Goal: Task Accomplishment & Management: Complete application form

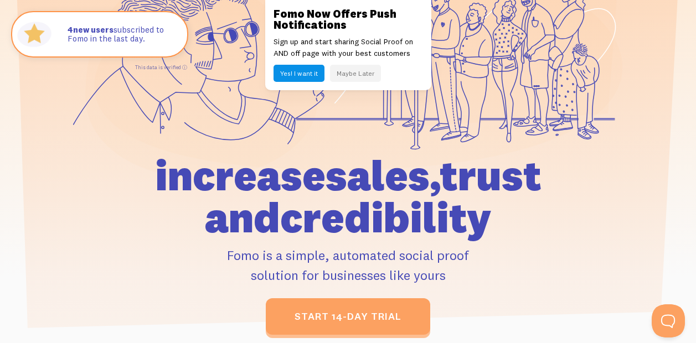
scroll to position [111, 0]
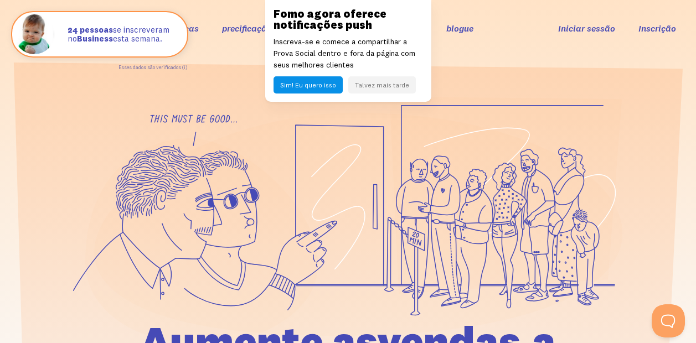
click at [649, 29] on link "Inscrição" at bounding box center [658, 29] width 38 height 12
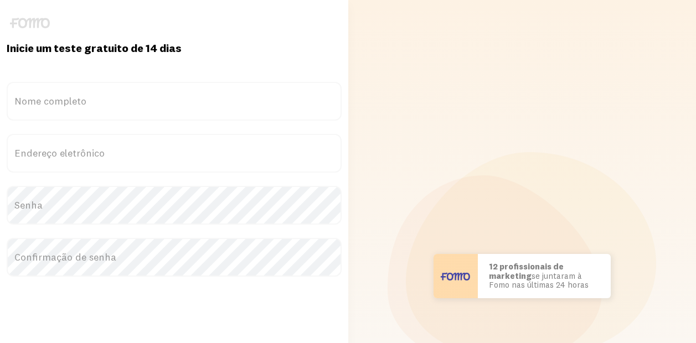
click at [92, 106] on label "Nome completo" at bounding box center [174, 101] width 335 height 39
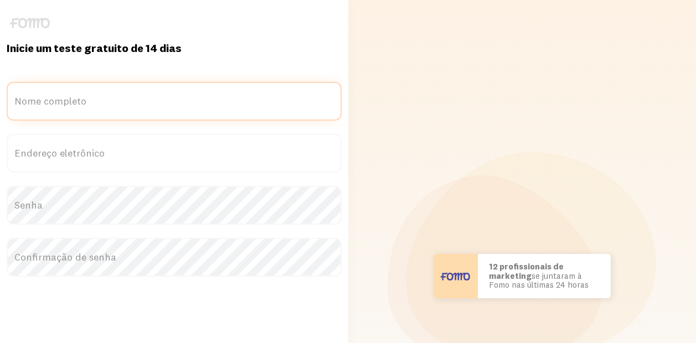
click at [92, 106] on input "Nome completo" at bounding box center [174, 101] width 335 height 39
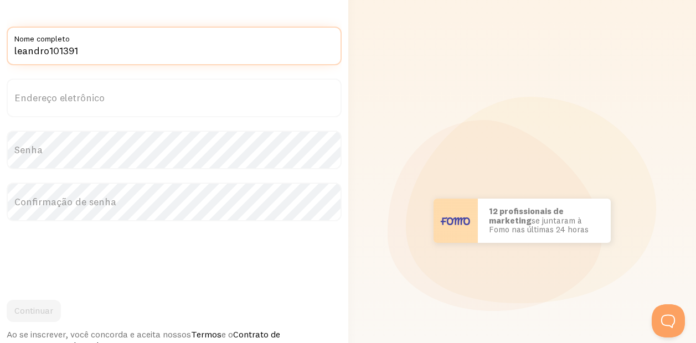
type input "leandro101391"
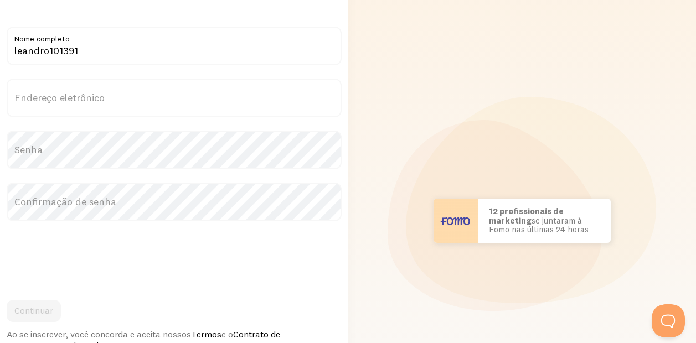
click at [104, 98] on label "Endereço eletrônico" at bounding box center [174, 98] width 335 height 39
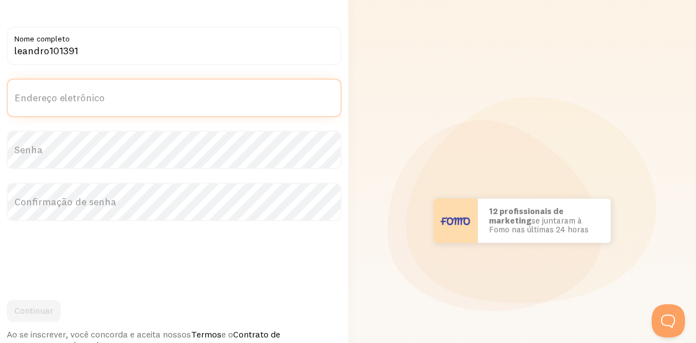
click at [104, 98] on input "Endereço eletrônico" at bounding box center [174, 98] width 335 height 39
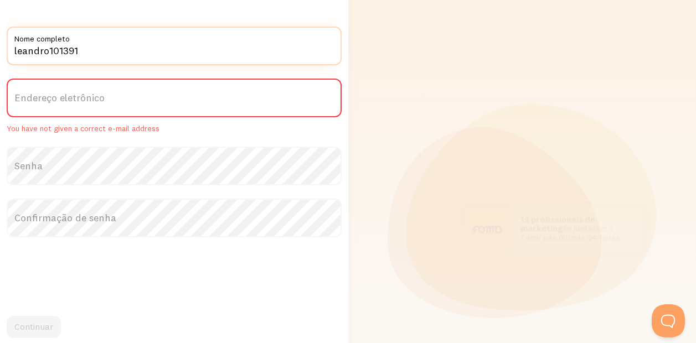
click at [138, 55] on input "leandro101391" at bounding box center [174, 46] width 335 height 39
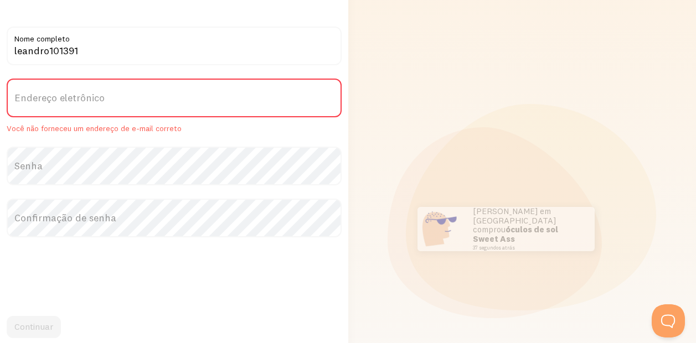
click at [86, 111] on label "Endereço eletrônico" at bounding box center [174, 98] width 335 height 39
click at [86, 111] on input "Endereço eletrônico" at bounding box center [174, 98] width 335 height 39
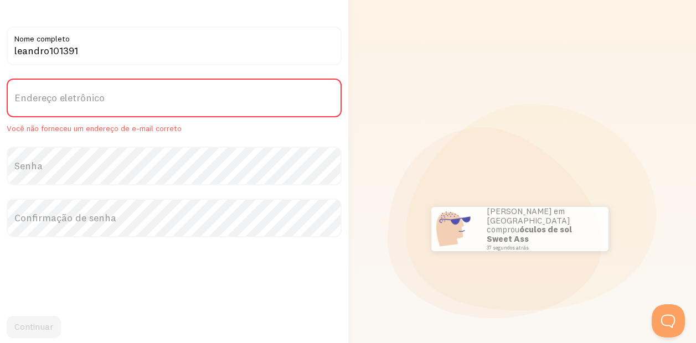
click at [106, 105] on label "Endereço eletrônico" at bounding box center [174, 98] width 335 height 39
click at [106, 105] on input "Endereço eletrônico" at bounding box center [174, 98] width 335 height 39
type input "2"
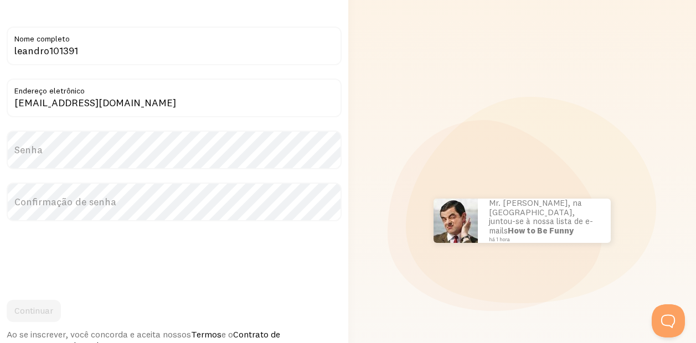
click at [61, 97] on label "Endereço eletrônico" at bounding box center [174, 88] width 335 height 19
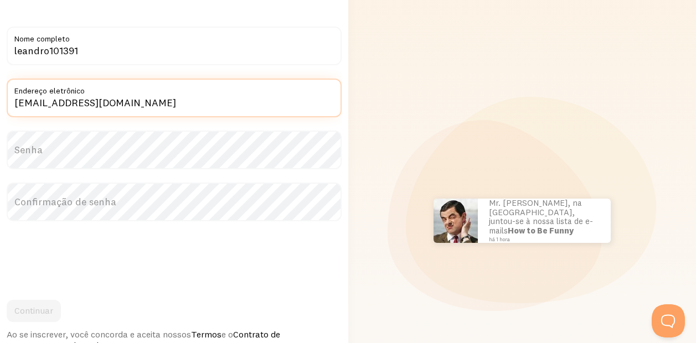
click at [61, 97] on input "andresanto2922@gmail.com" at bounding box center [174, 98] width 335 height 39
click at [68, 99] on input "andresanto2922@gmail.com" at bounding box center [174, 98] width 335 height 39
type input "[EMAIL_ADDRESS][DOMAIN_NAME]"
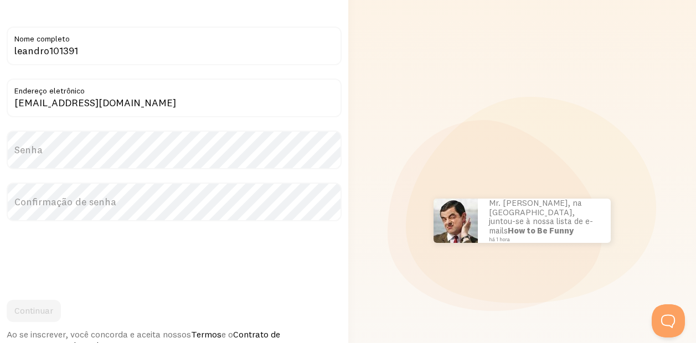
click at [65, 144] on label "Senha" at bounding box center [174, 150] width 335 height 39
click at [63, 151] on label "Senha" at bounding box center [174, 150] width 335 height 39
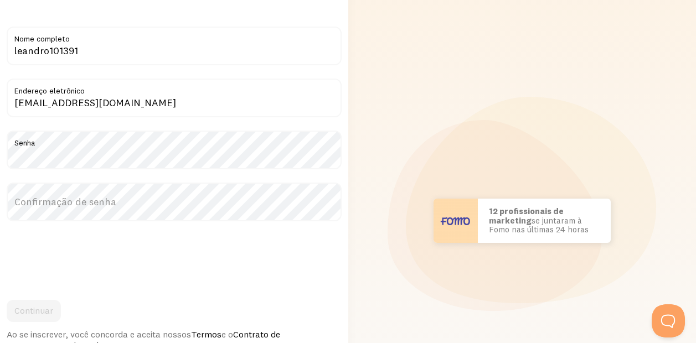
click at [101, 198] on label "Confirmação de senha" at bounding box center [174, 202] width 335 height 39
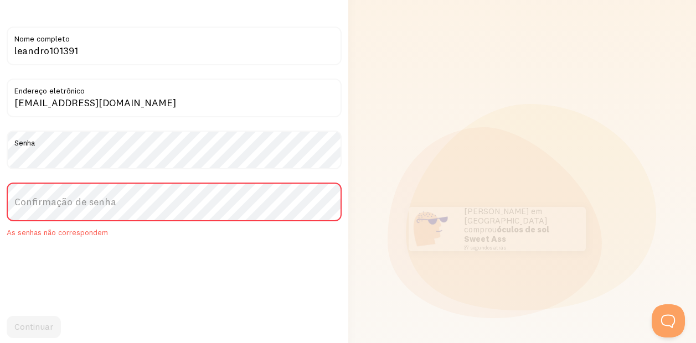
click at [202, 207] on label "Confirmação de senha" at bounding box center [174, 202] width 335 height 39
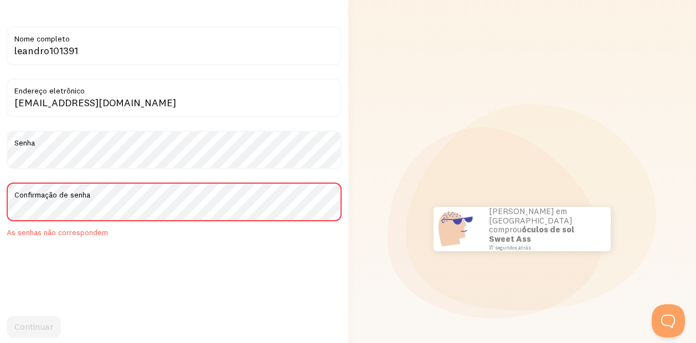
click at [283, 197] on label "Confirmação de senha" at bounding box center [174, 192] width 335 height 19
drag, startPoint x: 283, startPoint y: 197, endPoint x: 268, endPoint y: 201, distance: 15.6
click at [268, 201] on label "Confirmação de senha" at bounding box center [174, 192] width 335 height 19
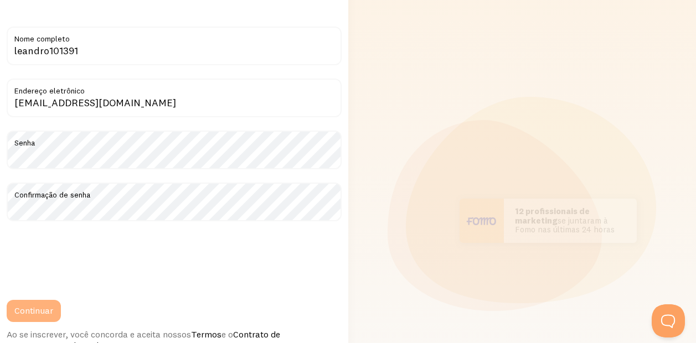
click at [58, 305] on button "Continuar" at bounding box center [34, 311] width 54 height 22
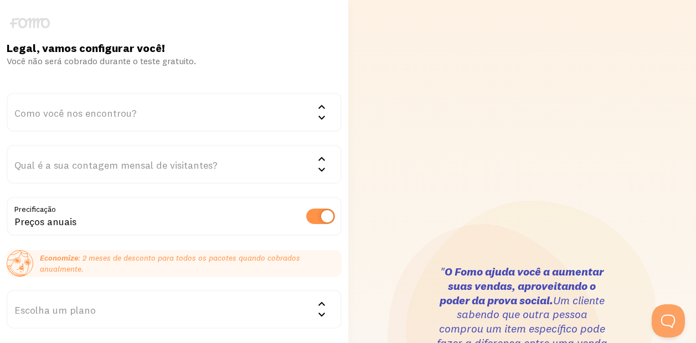
click at [101, 111] on div "Como você nos encontrou?" at bounding box center [174, 112] width 335 height 39
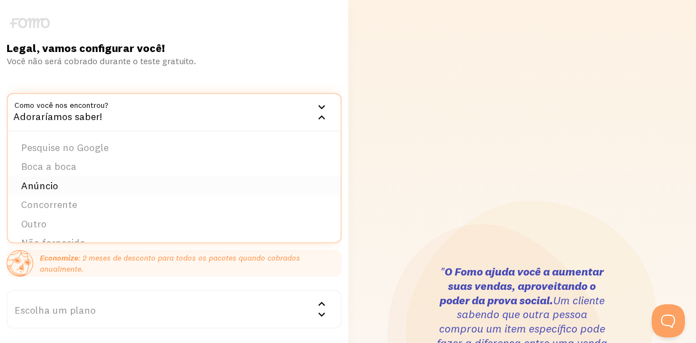
click at [83, 187] on li "Anúncio" at bounding box center [174, 186] width 333 height 19
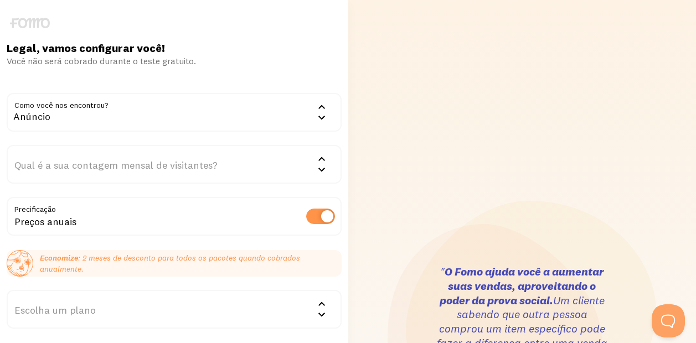
click at [75, 155] on div "Qual é a sua contagem mensal de visitantes?" at bounding box center [174, 164] width 335 height 39
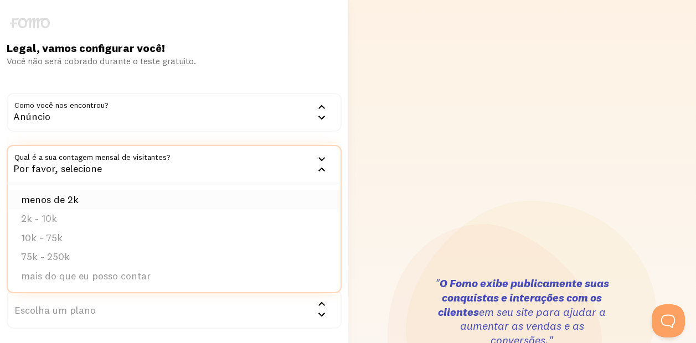
click at [140, 195] on li "menos de 2k" at bounding box center [174, 200] width 333 height 19
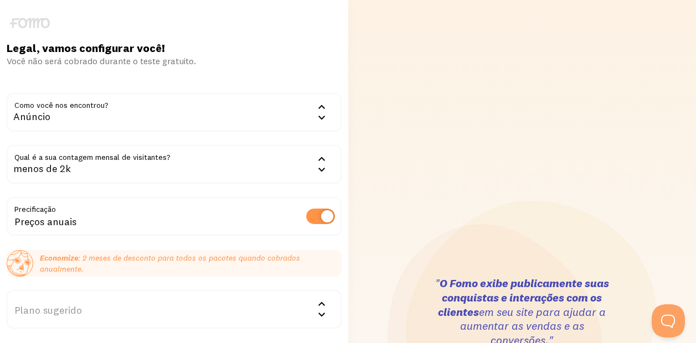
scroll to position [55, 0]
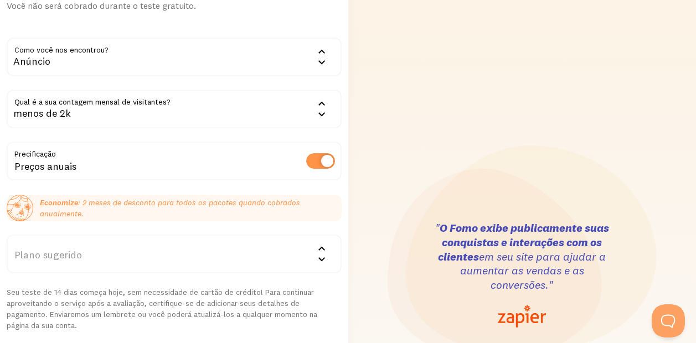
click at [71, 245] on div "Plano sugerido" at bounding box center [174, 254] width 335 height 39
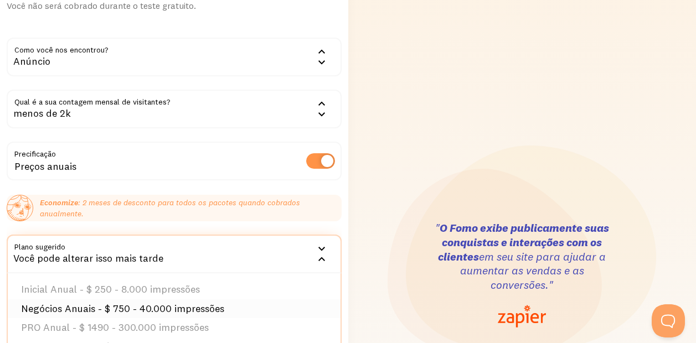
scroll to position [111, 0]
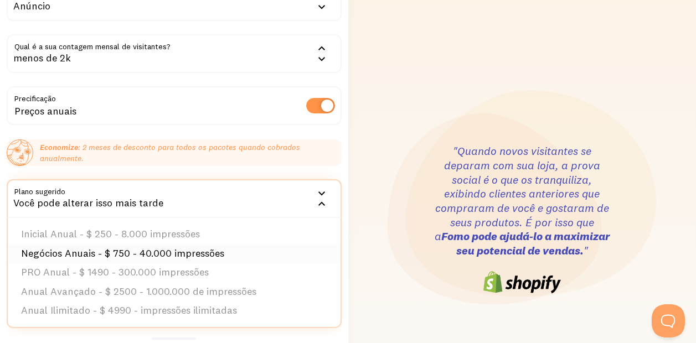
click at [115, 246] on li "Negócios Anuais - $ 750 - 40.000 impressões" at bounding box center [174, 253] width 333 height 19
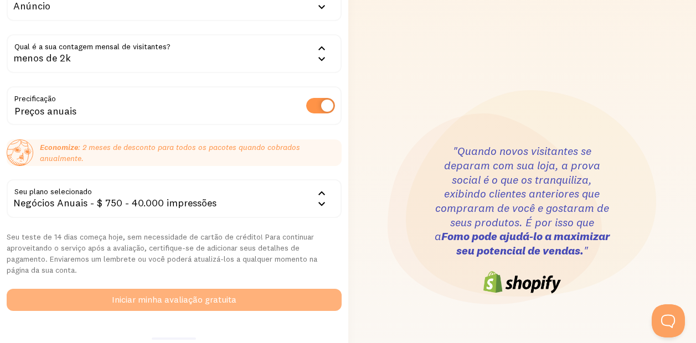
scroll to position [166, 0]
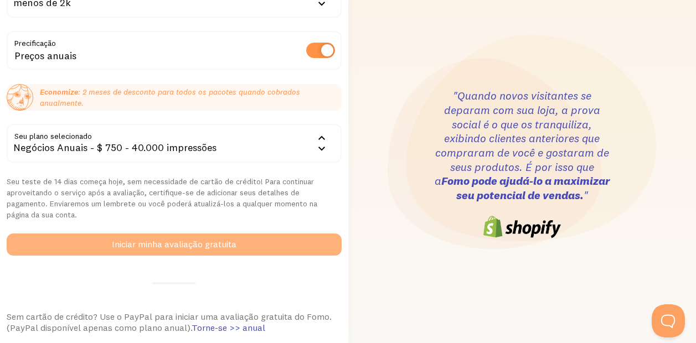
click at [109, 244] on button "Iniciar minha avaliação gratuita" at bounding box center [174, 245] width 335 height 22
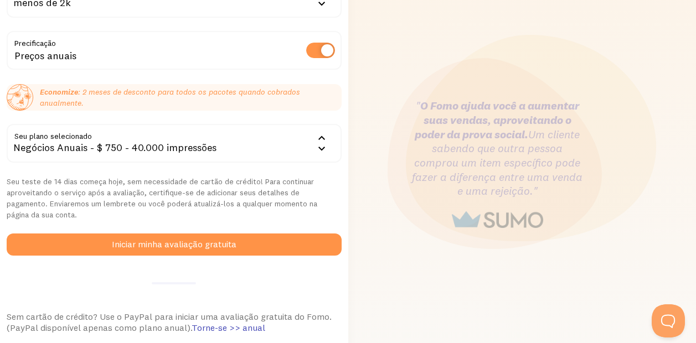
scroll to position [277, 0]
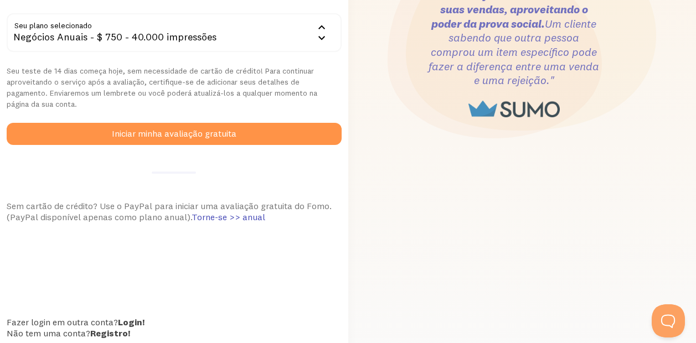
click at [106, 158] on div "Legal, vamos configurar você! Você não será cobrado durante o teste gratuito. C…" at bounding box center [174, 53] width 348 height 579
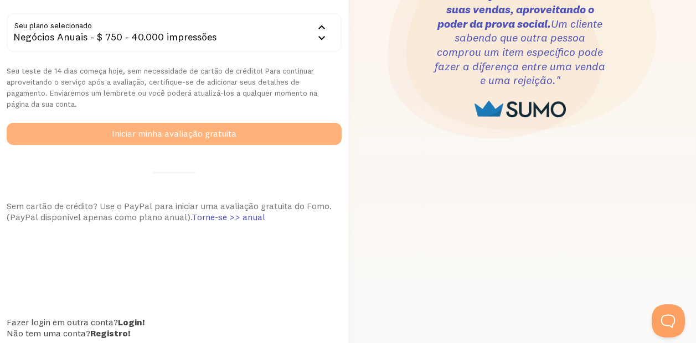
click at [133, 142] on button "Iniciar minha avaliação gratuita" at bounding box center [174, 134] width 335 height 22
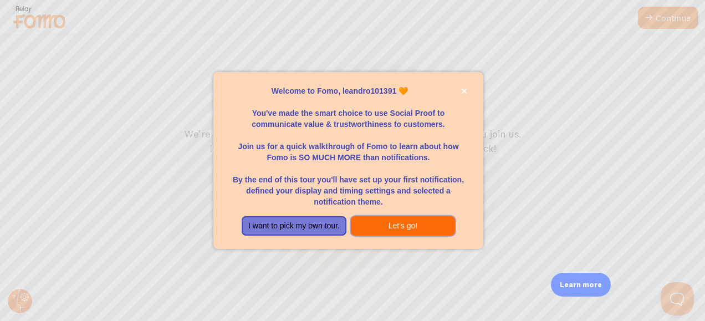
click at [390, 224] on button "Let's go!" at bounding box center [403, 226] width 104 height 20
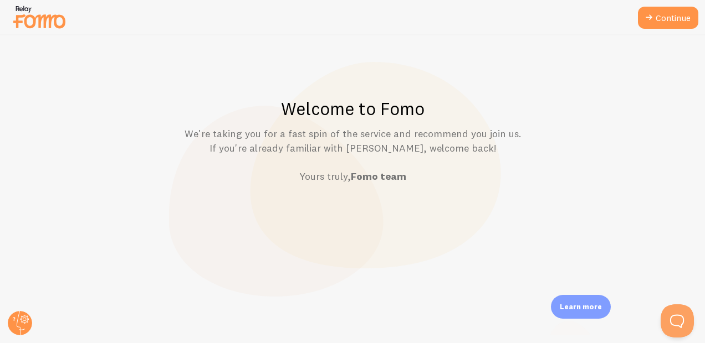
drag, startPoint x: 475, startPoint y: 75, endPoint x: 521, endPoint y: 7, distance: 82.2
click at [521, 7] on div at bounding box center [352, 17] width 705 height 35
drag, startPoint x: 499, startPoint y: 0, endPoint x: 415, endPoint y: 103, distance: 132.7
click at [410, 114] on h1 "Welcome to Fomo" at bounding box center [352, 108] width 651 height 23
click at [660, 21] on link "Continue" at bounding box center [668, 18] width 60 height 22
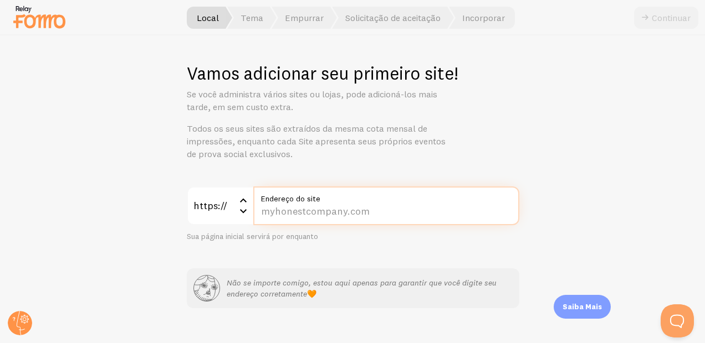
click at [264, 213] on input "Endereço do site" at bounding box center [386, 206] width 266 height 39
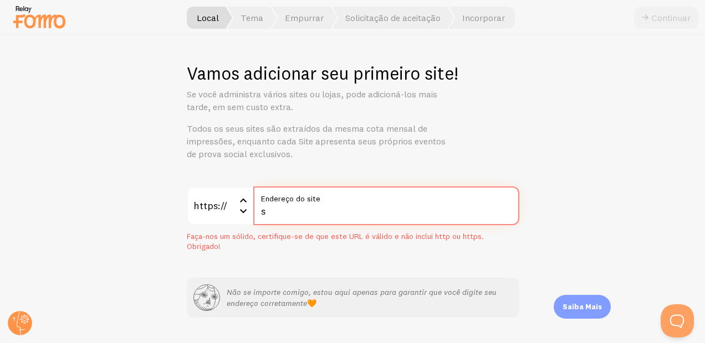
click at [350, 209] on input "s" at bounding box center [386, 206] width 266 height 39
click at [350, 207] on input "s" at bounding box center [386, 206] width 266 height 39
paste input "https://sunize.com.br/"
click at [350, 208] on input "shttps://sunize.com.br/" at bounding box center [386, 206] width 266 height 39
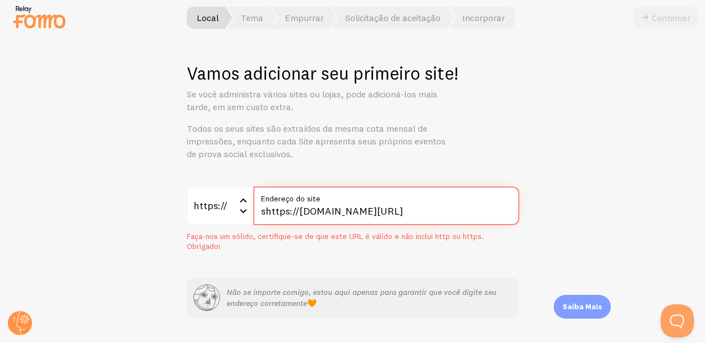
click at [350, 208] on input "shttps://sunize.com.br/" at bounding box center [386, 206] width 266 height 39
click at [350, 207] on input "shttps://sunize.com.br/" at bounding box center [386, 206] width 266 height 39
click at [350, 206] on input "shttps://sunize.com.br/" at bounding box center [386, 206] width 266 height 39
paste input "text"
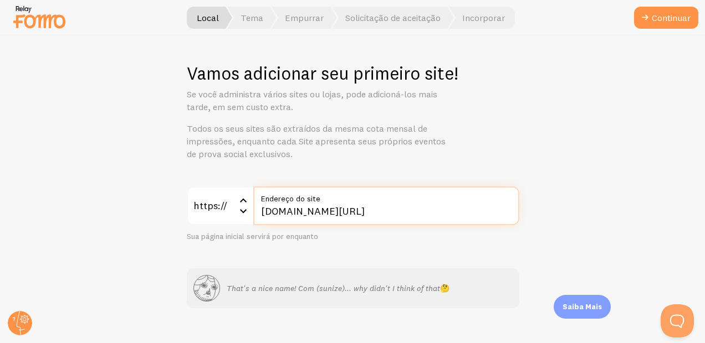
scroll to position [18, 0]
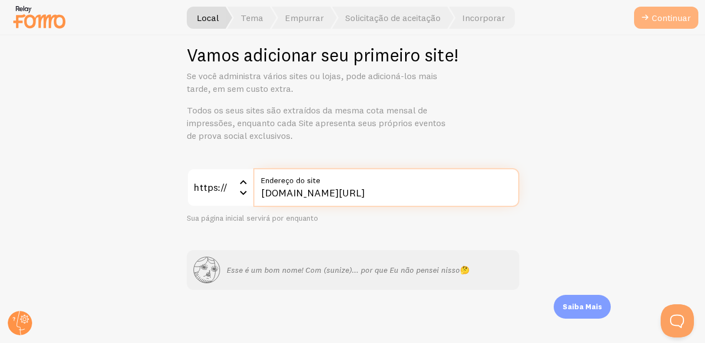
type input "sunize.com.br/"
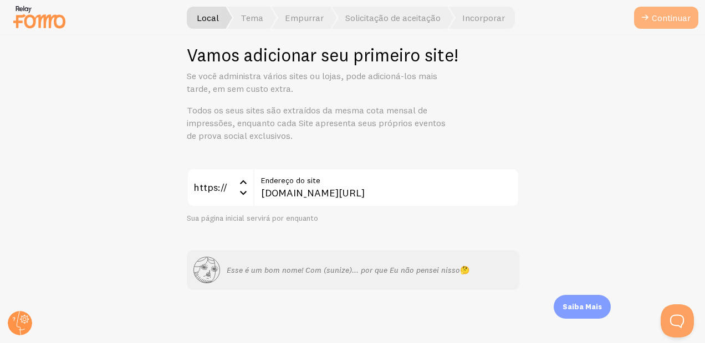
click at [679, 20] on font "Continuar" at bounding box center [670, 17] width 39 height 7
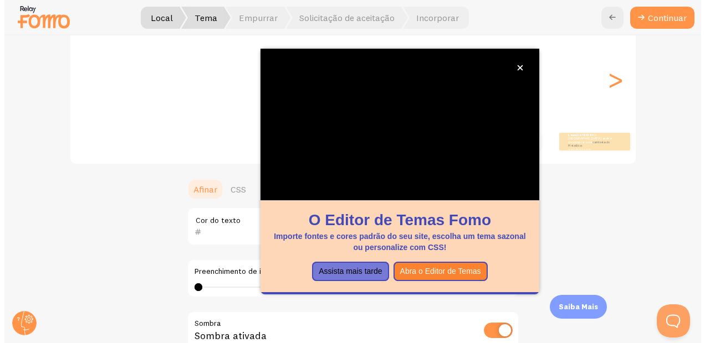
scroll to position [237, 0]
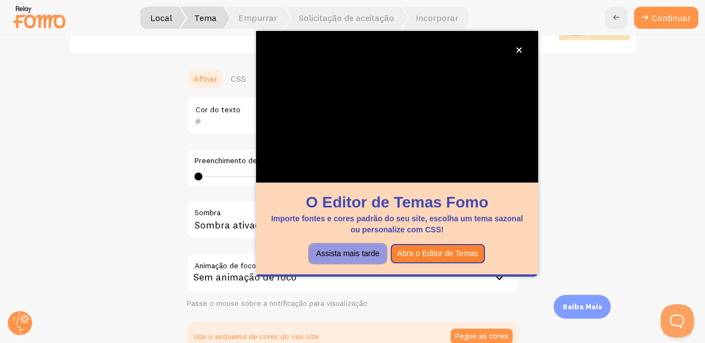
click at [357, 250] on button "Assista mais tarde" at bounding box center [347, 254] width 76 height 20
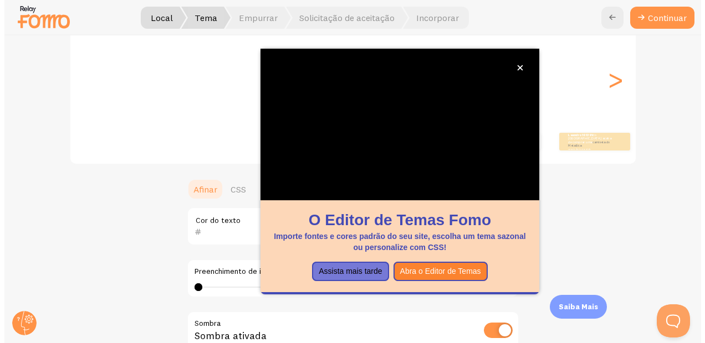
scroll to position [0, 0]
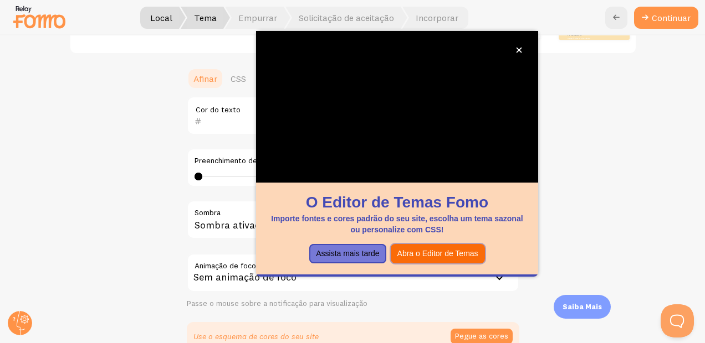
click at [459, 256] on button "Abra o Editor de Temas" at bounding box center [438, 254] width 94 height 20
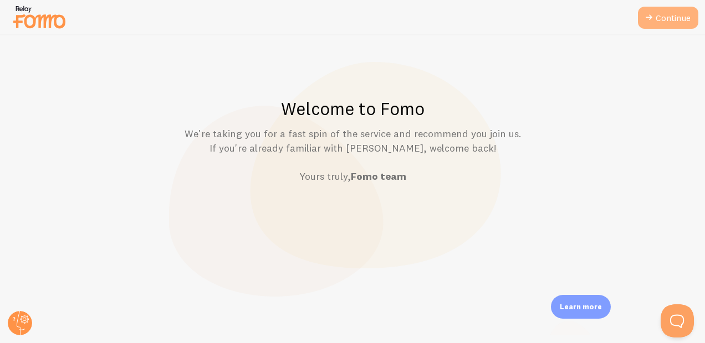
click at [650, 25] on link "Continue" at bounding box center [668, 18] width 60 height 22
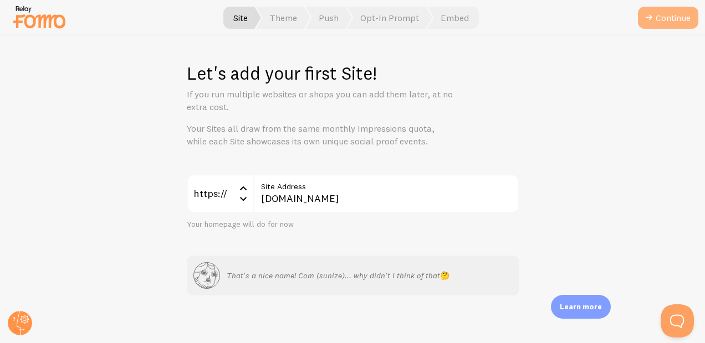
click at [671, 19] on button "Continue" at bounding box center [668, 18] width 60 height 22
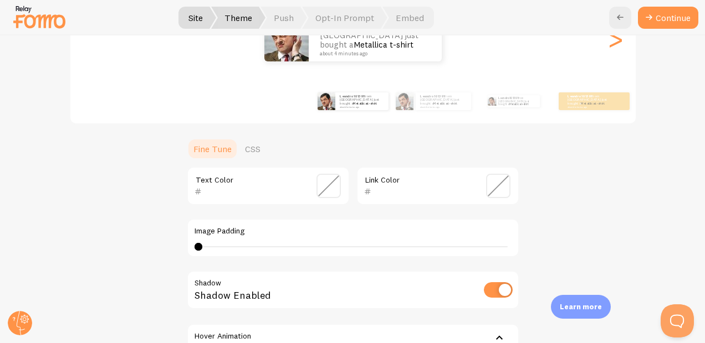
scroll to position [222, 0]
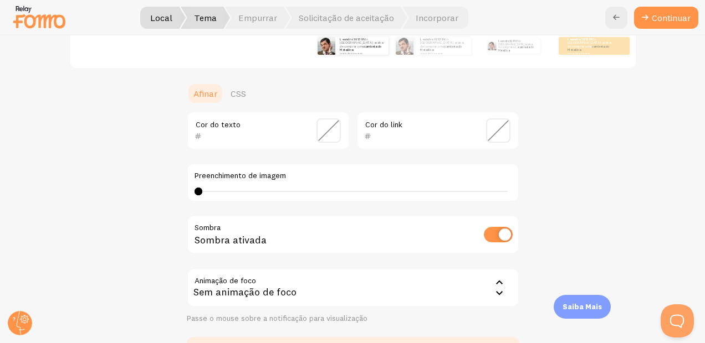
click at [217, 138] on div "Cor do texto" at bounding box center [268, 130] width 163 height 39
click at [217, 137] on input "text" at bounding box center [252, 136] width 101 height 13
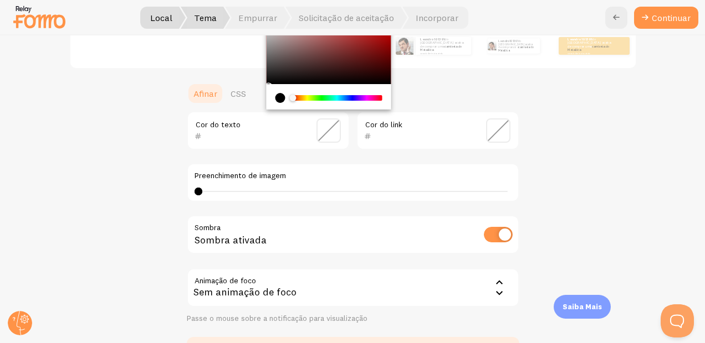
click at [364, 48] on div "Seletor de cores do Chrome" at bounding box center [328, 50] width 125 height 69
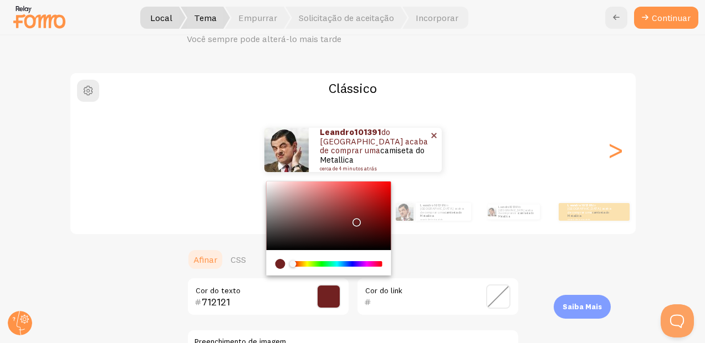
type input "FF0000"
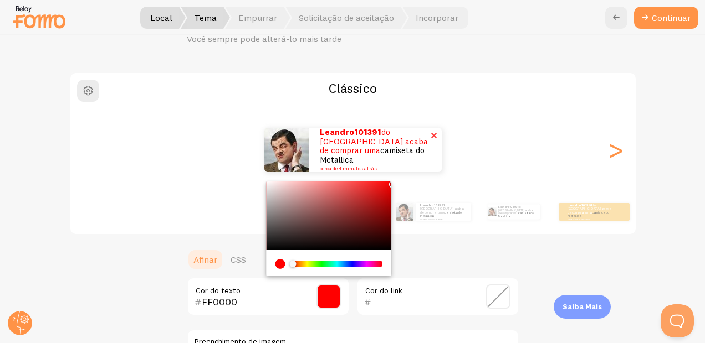
click at [403, 121] on div "leandro101391 do Brasil acaba de comprar uma camiseta do Metallica cerca de 4 m…" at bounding box center [352, 150] width 565 height 80
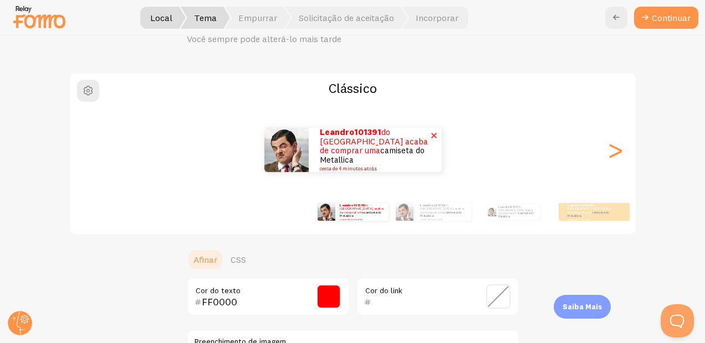
click at [428, 140] on span at bounding box center [433, 135] width 19 height 19
click at [450, 221] on div "leandro101391 do Brasil acaba de comprar uma camiseta do Metallica cerca de 4 m…" at bounding box center [433, 212] width 71 height 31
click at [429, 212] on font "leandro101391 do Brasil acaba de comprar uma camiseta do Metallica" at bounding box center [440, 210] width 43 height 15
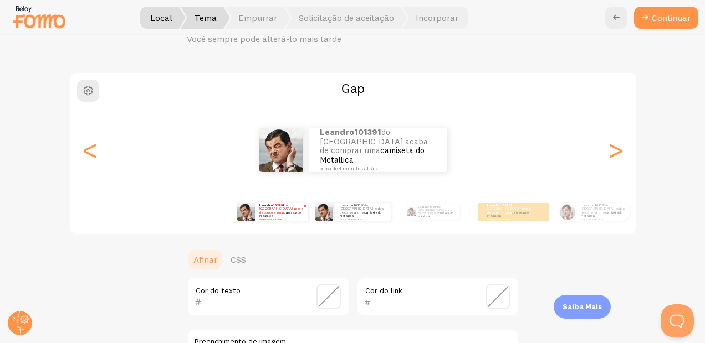
click at [292, 219] on small "cerca de 4 minutos atrás" at bounding box center [280, 220] width 43 height 2
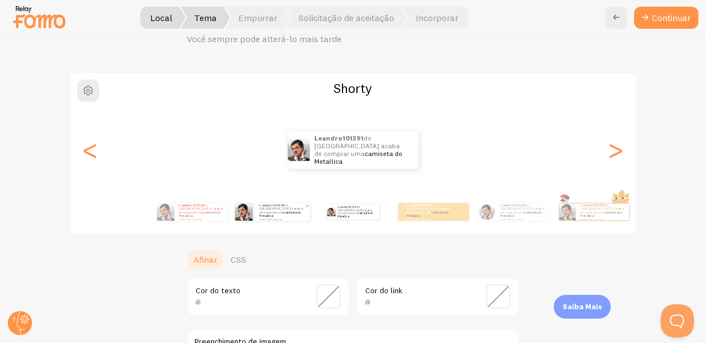
click at [235, 218] on img at bounding box center [244, 212] width 18 height 18
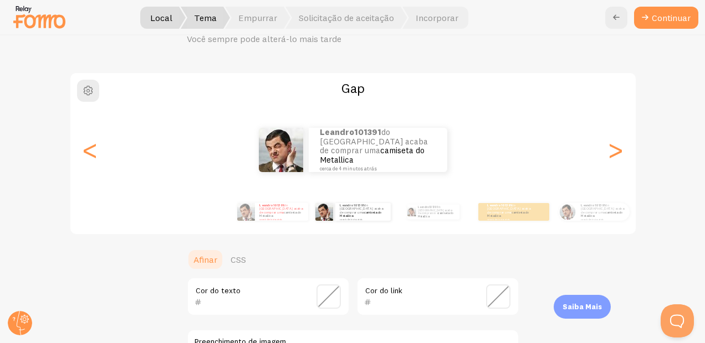
click at [209, 220] on div "leandro101391 do Brasil acaba de comprar uma camiseta do Metallica cerca de 4 m…" at bounding box center [353, 212] width 636 height 44
click at [274, 225] on div "leandro101391 do Brasil acaba de comprar uma camiseta do Metallica cerca de 4 m…" at bounding box center [272, 212] width 71 height 31
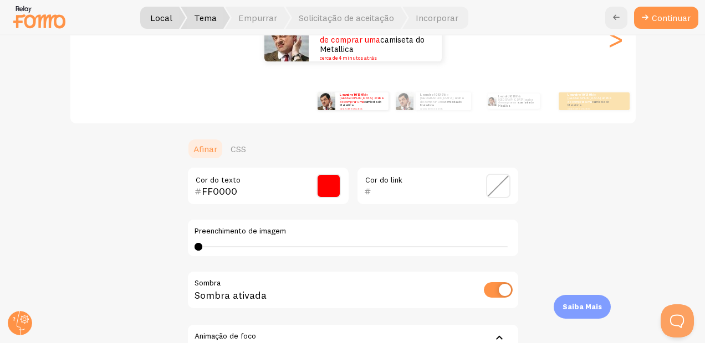
drag, startPoint x: 332, startPoint y: 292, endPoint x: 335, endPoint y: 251, distance: 41.1
click at [332, 291] on div "Sombra ativada" at bounding box center [353, 291] width 332 height 40
drag, startPoint x: 324, startPoint y: 203, endPoint x: 324, endPoint y: 191, distance: 12.2
click at [324, 197] on div "FF0000 Cor do texto" at bounding box center [268, 186] width 163 height 39
click at [324, 191] on span at bounding box center [328, 186] width 24 height 24
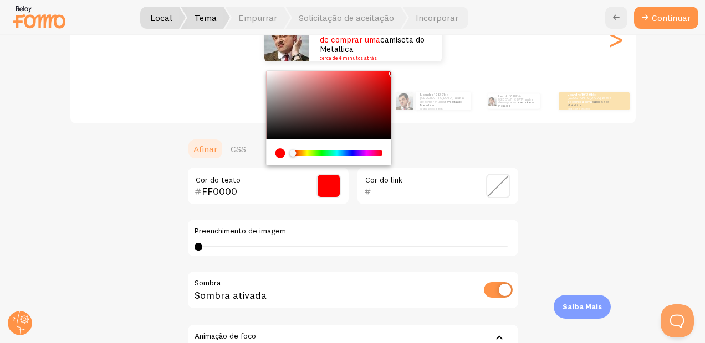
click at [274, 168] on div "FF0000 Cor do texto" at bounding box center [268, 186] width 163 height 39
type input "000000"
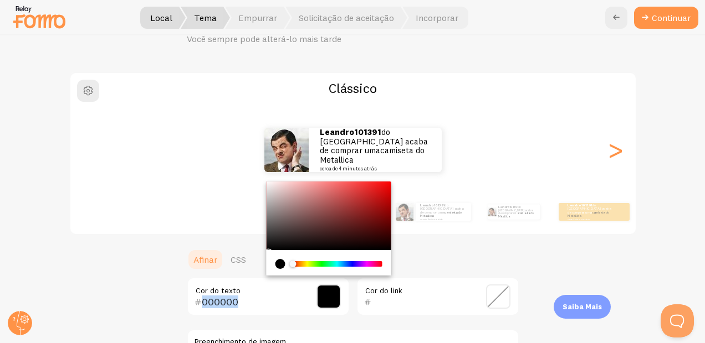
click at [501, 250] on ul "Afinar CSS" at bounding box center [353, 260] width 332 height 22
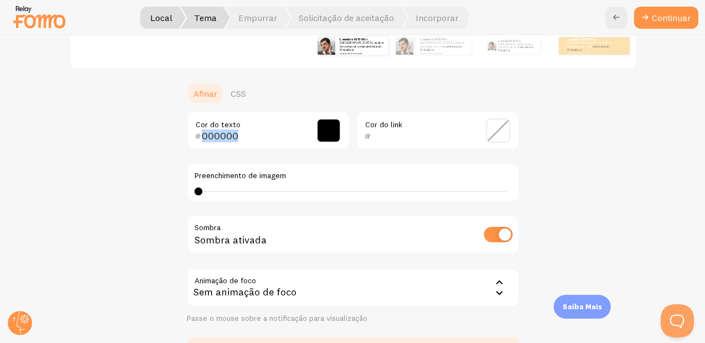
scroll to position [277, 0]
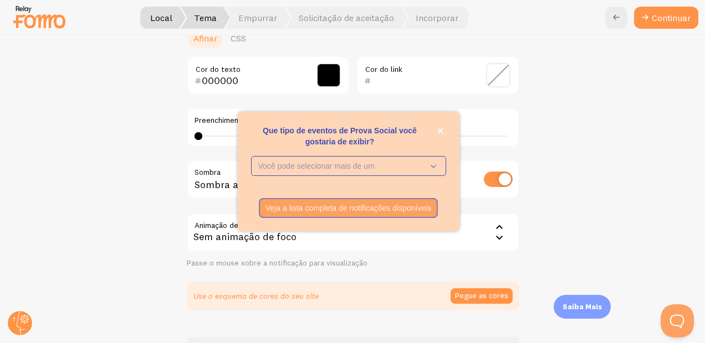
click at [141, 135] on div "Clássico leandro101391 do [GEOGRAPHIC_DATA] acaba de comprar uma camiseta do Me…" at bounding box center [352, 80] width 651 height 460
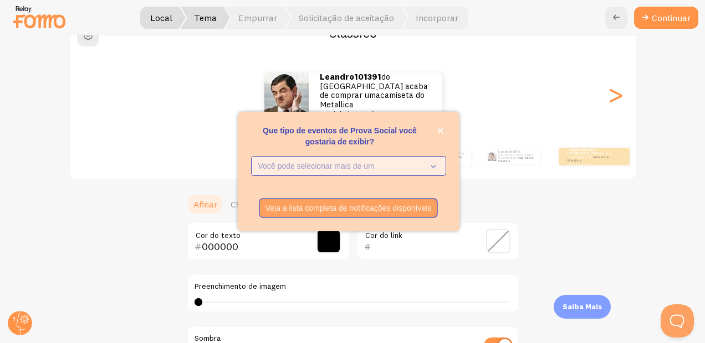
click at [406, 163] on p "Você pode selecionar mais de um" at bounding box center [340, 166] width 165 height 11
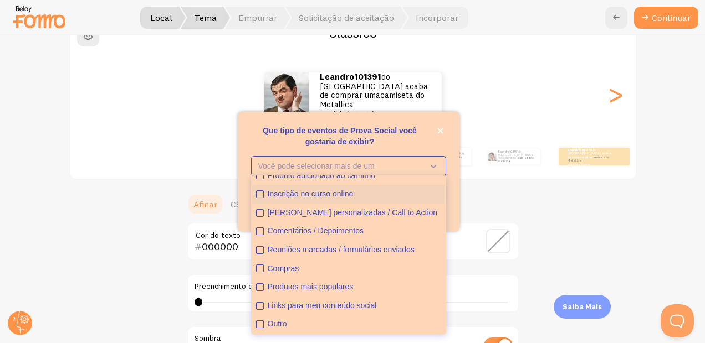
scroll to position [0, 0]
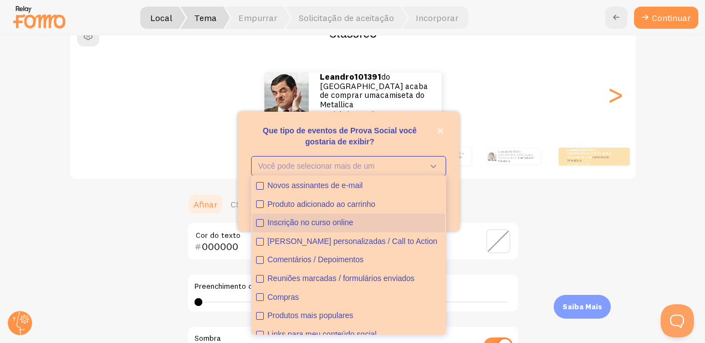
click at [325, 220] on div "Inscrição no curso online" at bounding box center [354, 223] width 173 height 11
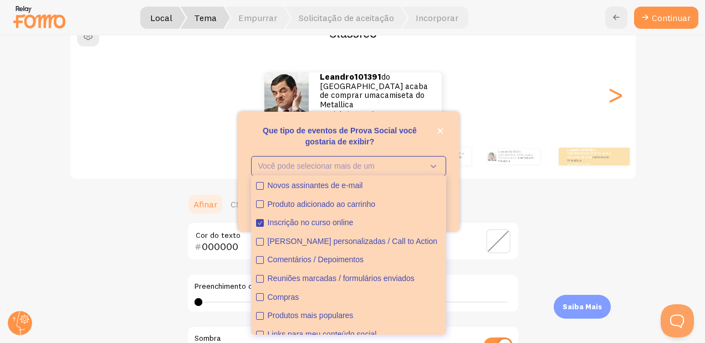
click at [316, 148] on div "Que tipo de eventos de Prova Social você gostaria de exibir?" at bounding box center [349, 151] width 222 height 9
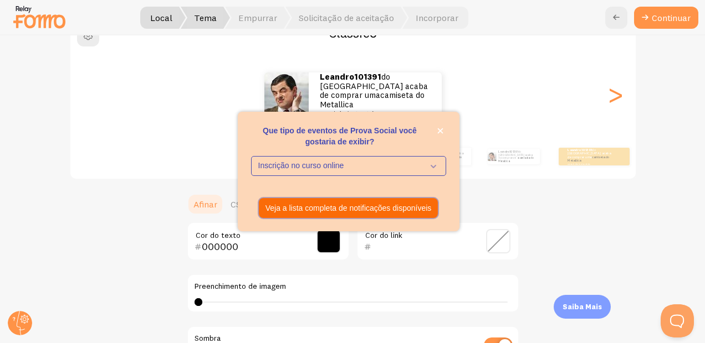
click at [409, 201] on button "Veja a lista completa de notificações disponíveis" at bounding box center [348, 208] width 179 height 20
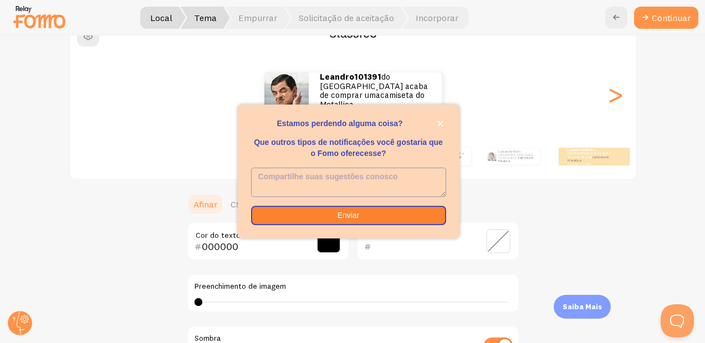
click at [364, 181] on textarea "<p>Estamos perdendo alguma coisa? </p><p></p><p>Que outros tipos de notificaçõe…" at bounding box center [348, 182] width 194 height 28
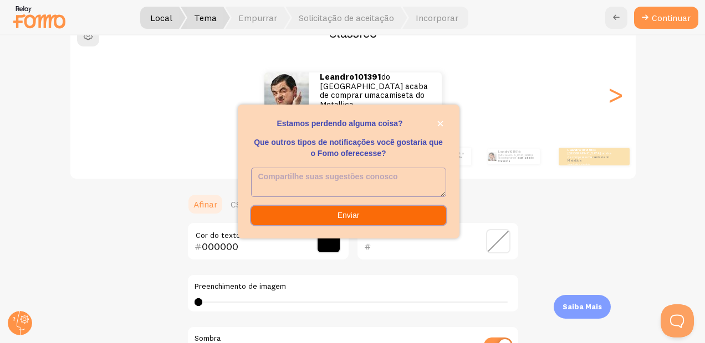
click at [321, 210] on button "Enviar" at bounding box center [348, 216] width 195 height 20
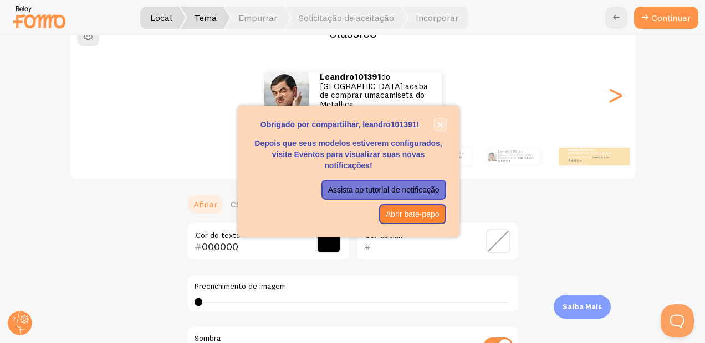
click at [443, 124] on button "fechar" at bounding box center [440, 125] width 12 height 12
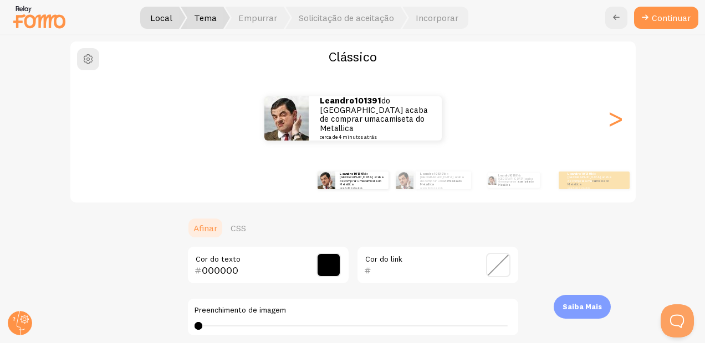
scroll to position [32, 0]
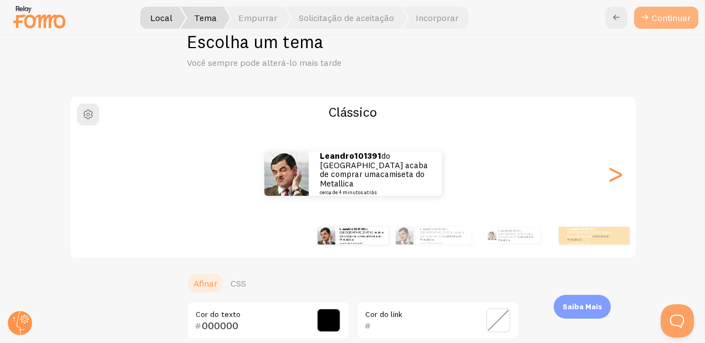
drag, startPoint x: 655, startPoint y: 27, endPoint x: 657, endPoint y: 17, distance: 10.1
click at [656, 19] on button "Continuar" at bounding box center [666, 18] width 64 height 22
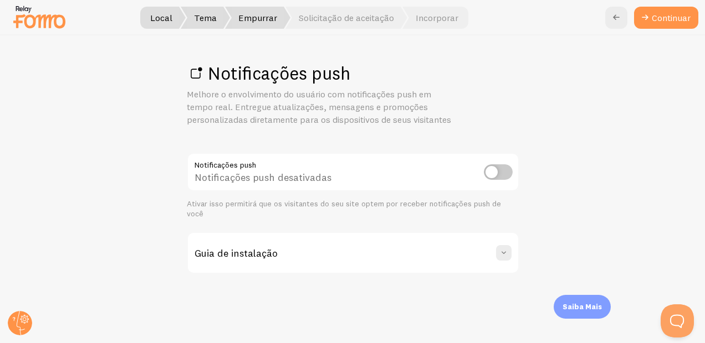
drag, startPoint x: 475, startPoint y: 95, endPoint x: 598, endPoint y: 21, distance: 143.6
drag, startPoint x: 598, startPoint y: 21, endPoint x: 437, endPoint y: 79, distance: 170.8
click at [437, 79] on h1 "Notificações push" at bounding box center [353, 73] width 332 height 23
click at [491, 174] on input "checkbox" at bounding box center [498, 173] width 29 height 16
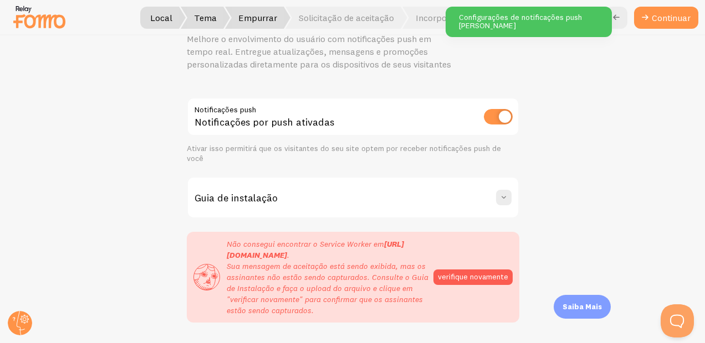
scroll to position [79, 0]
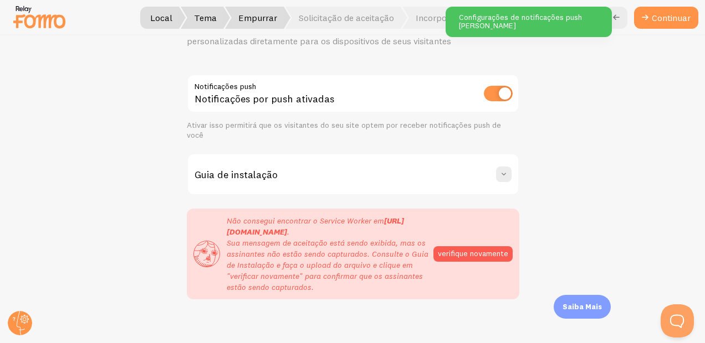
click at [490, 93] on input "checkbox" at bounding box center [498, 94] width 29 height 16
checkbox input "false"
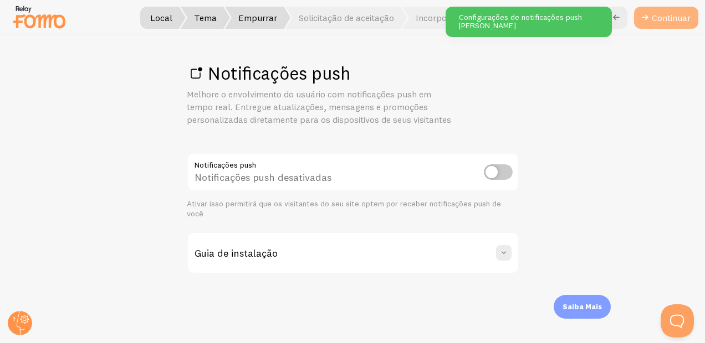
click at [654, 14] on font "Continuar" at bounding box center [670, 17] width 39 height 7
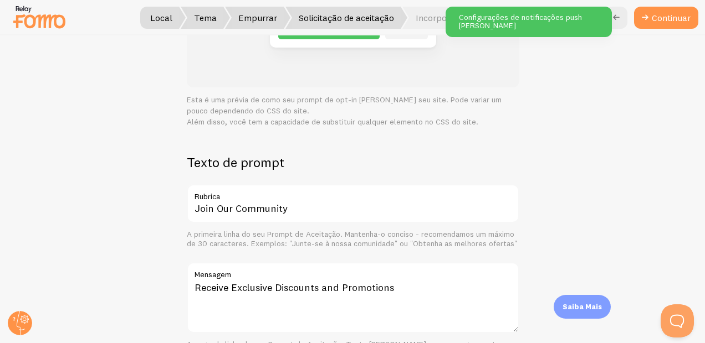
scroll to position [332, 0]
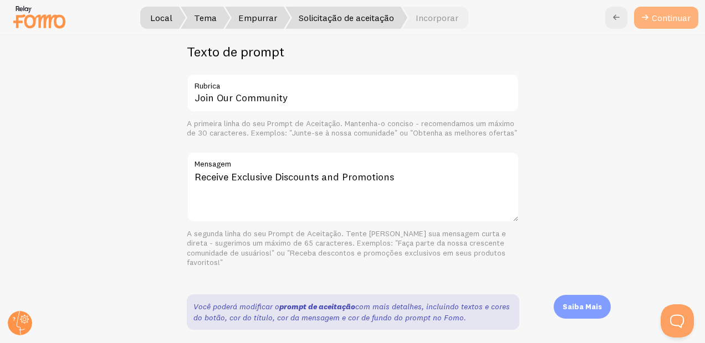
click at [661, 11] on button "Continuar" at bounding box center [666, 18] width 64 height 22
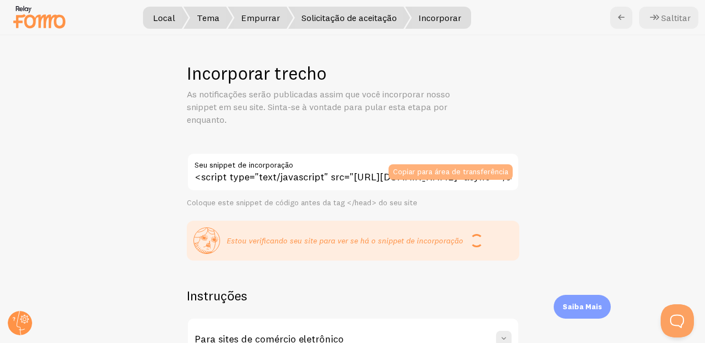
click at [427, 171] on button "Copiar para área de transferência" at bounding box center [450, 173] width 124 height 16
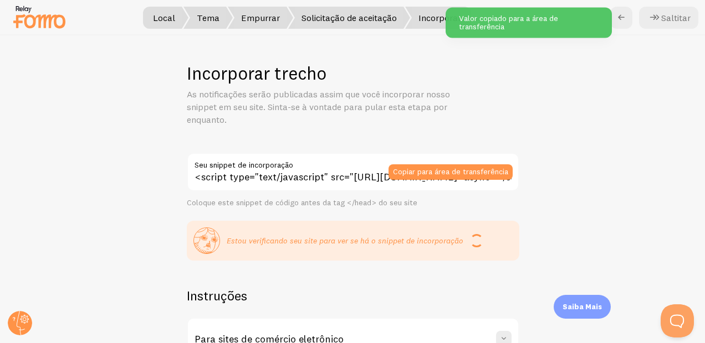
scroll to position [112, 0]
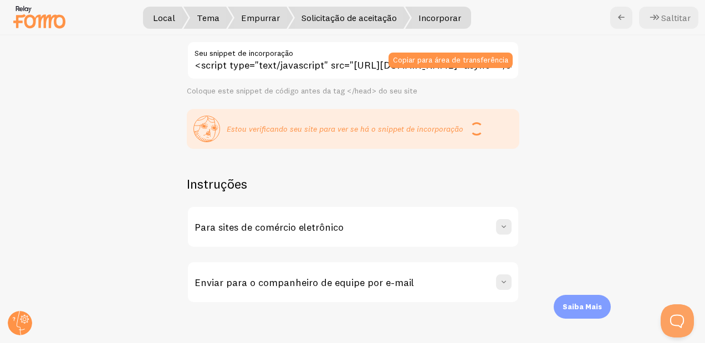
drag, startPoint x: 396, startPoint y: 100, endPoint x: 141, endPoint y: 68, distance: 257.4
click at [141, 68] on div "Incorporar trecho As notificações serão publicadas assim que você incorporar no…" at bounding box center [353, 189] width 704 height 308
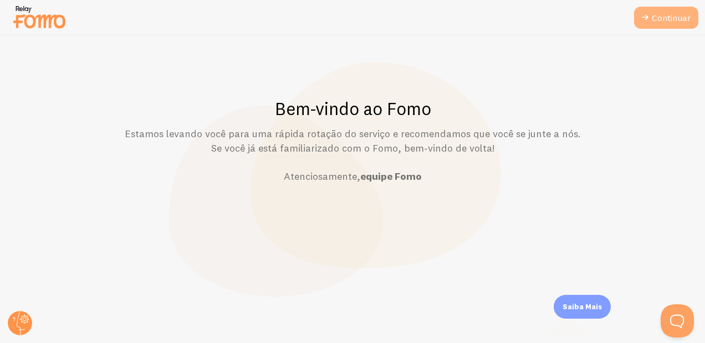
click at [676, 16] on font "Continuar" at bounding box center [670, 17] width 39 height 7
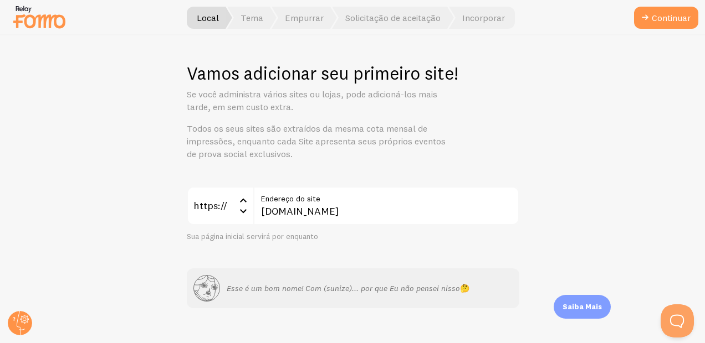
click at [335, 203] on label "Endereço do site" at bounding box center [386, 196] width 266 height 19
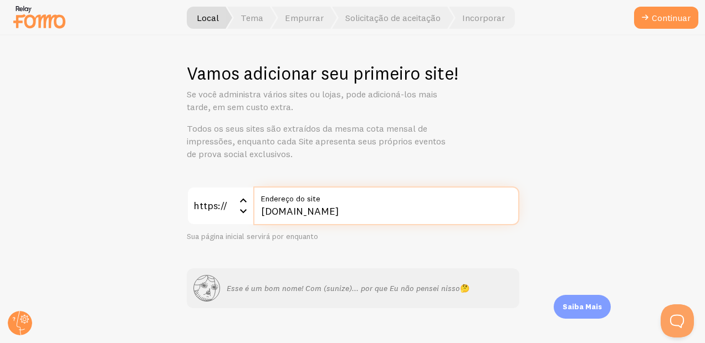
click at [335, 203] on input "[DOMAIN_NAME]" at bounding box center [386, 206] width 266 height 39
click at [335, 207] on input "[DOMAIN_NAME]" at bounding box center [386, 206] width 266 height 39
click at [333, 208] on input "[DOMAIN_NAME]" at bounding box center [386, 206] width 266 height 39
click at [332, 210] on input "[DOMAIN_NAME]" at bounding box center [386, 206] width 266 height 39
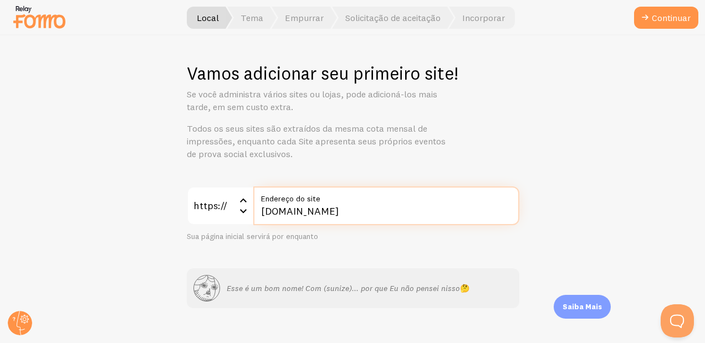
click at [332, 210] on input "[DOMAIN_NAME]" at bounding box center [386, 206] width 266 height 39
paste input "[DOMAIN_NAME][URL]"
click at [387, 218] on input "[DOMAIN_NAME][URL]" at bounding box center [386, 206] width 266 height 39
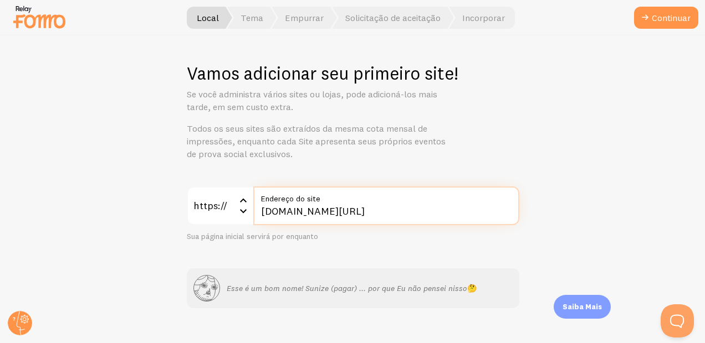
click at [387, 218] on input "[DOMAIN_NAME][URL]" at bounding box center [386, 206] width 266 height 39
paste input "QlxscFQu"
type input "[DOMAIN_NAME][URL]"
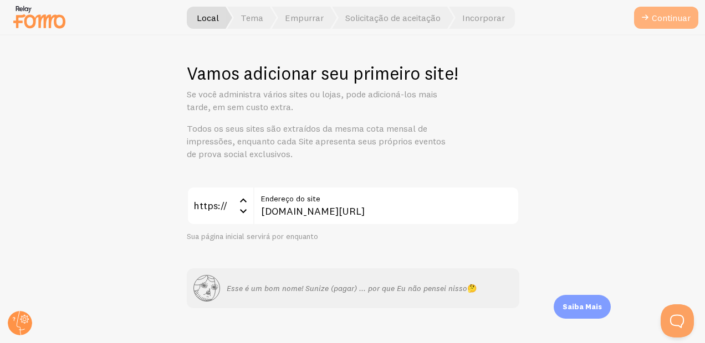
click at [666, 14] on font "Continuar" at bounding box center [670, 17] width 39 height 7
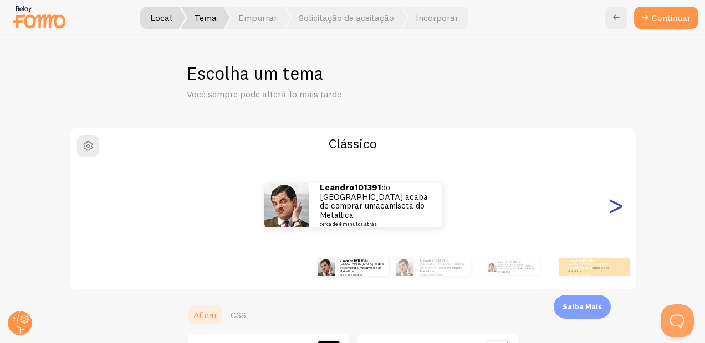
click at [609, 206] on div ">" at bounding box center [615, 206] width 13 height 80
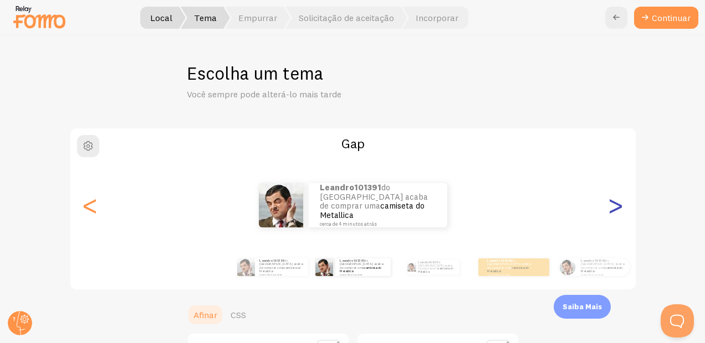
click at [609, 206] on div ">" at bounding box center [615, 206] width 13 height 80
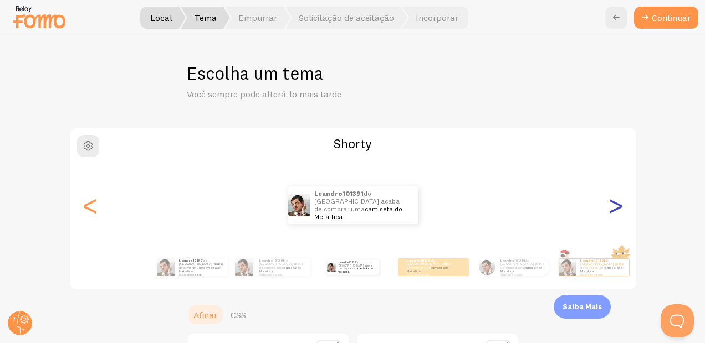
click at [609, 206] on div ">" at bounding box center [615, 206] width 13 height 80
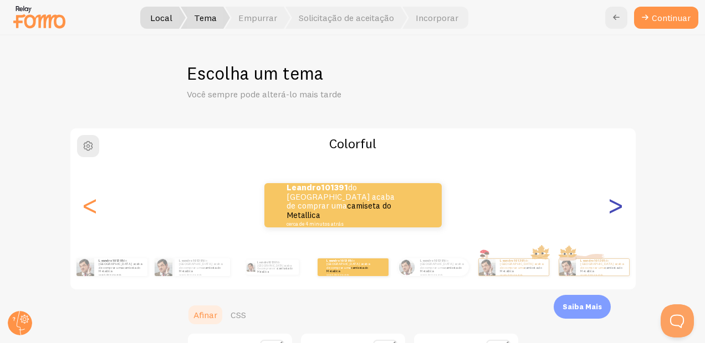
click at [609, 208] on div ">" at bounding box center [615, 206] width 13 height 80
click at [609, 206] on div ">" at bounding box center [615, 206] width 13 height 80
click at [609, 203] on div ">" at bounding box center [615, 206] width 13 height 80
click at [612, 198] on div ">" at bounding box center [615, 206] width 13 height 80
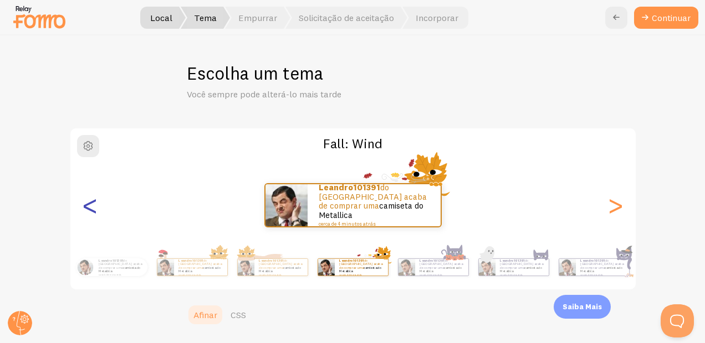
click at [85, 206] on div "<" at bounding box center [90, 206] width 13 height 80
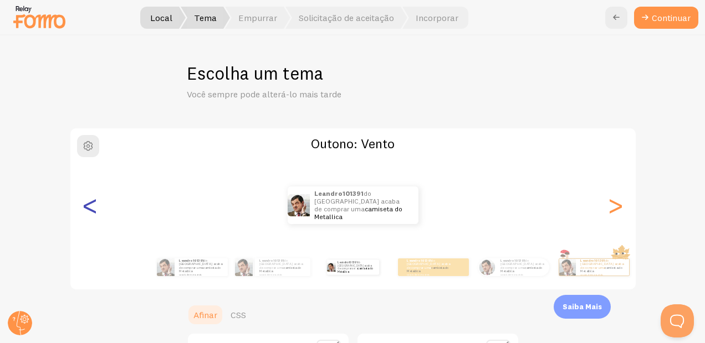
click at [91, 211] on div "<" at bounding box center [90, 206] width 13 height 80
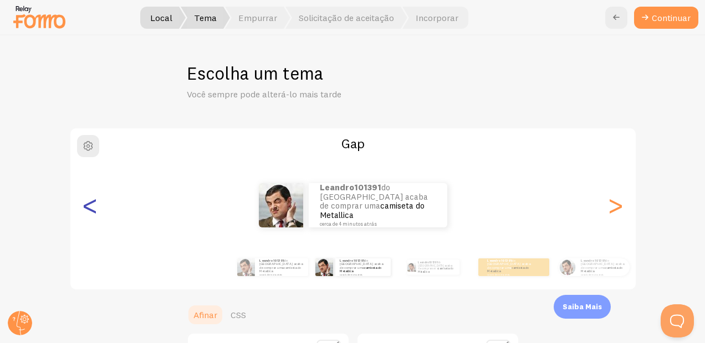
click at [84, 196] on div "<" at bounding box center [90, 206] width 13 height 80
type input "000000"
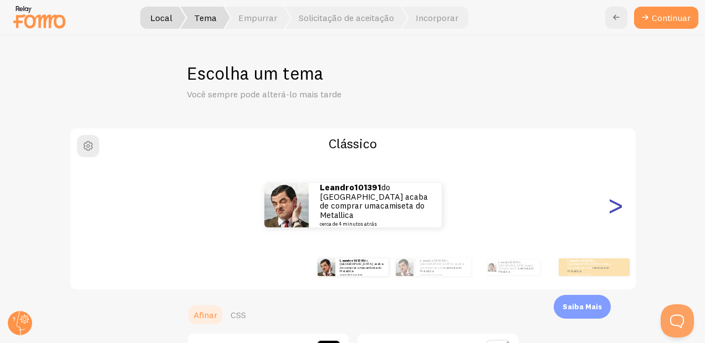
click at [609, 209] on div ">" at bounding box center [615, 206] width 13 height 80
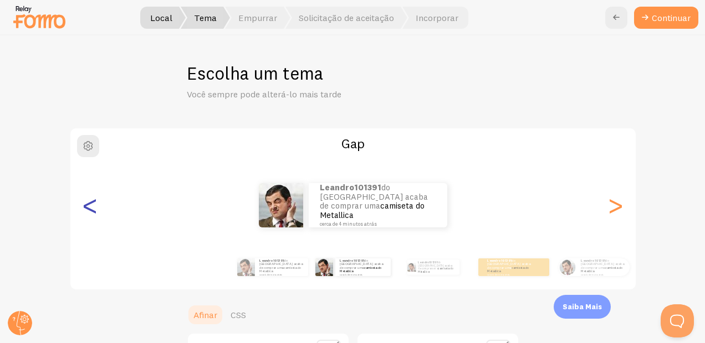
click at [90, 209] on div "<" at bounding box center [90, 206] width 13 height 80
type input "000000"
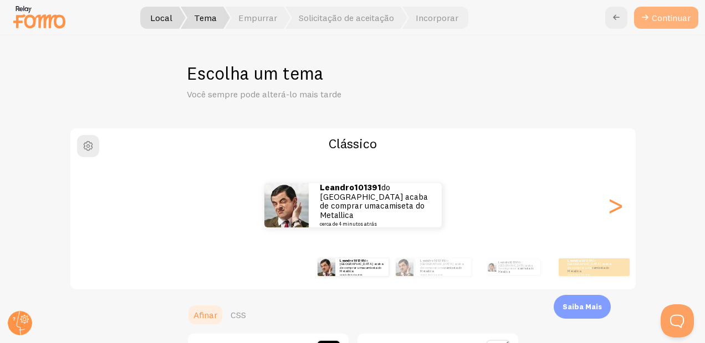
click at [675, 17] on font "Continuar" at bounding box center [670, 17] width 39 height 7
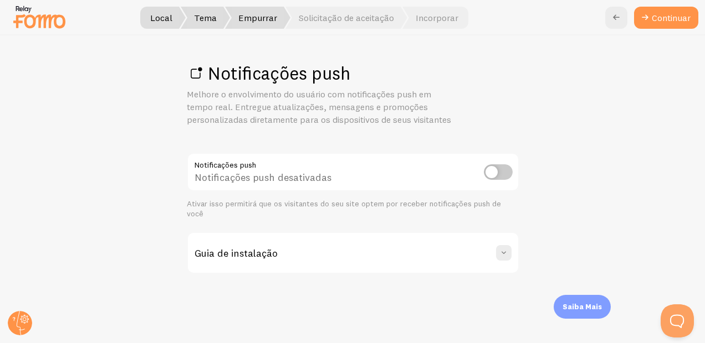
click at [483, 169] on div "Notificações push Notificações push desativadas Ativar isso permitirá que os vi…" at bounding box center [353, 186] width 332 height 66
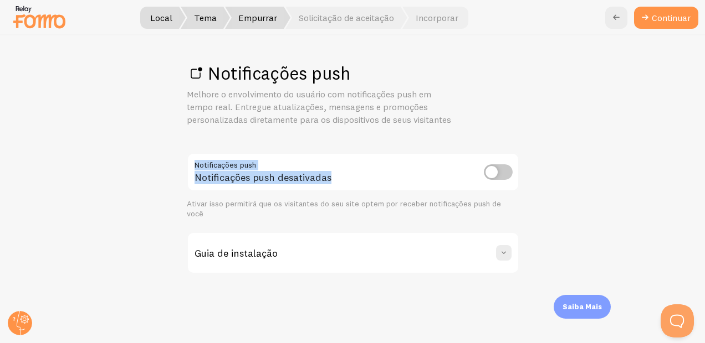
drag, startPoint x: 483, startPoint y: 169, endPoint x: 492, endPoint y: 169, distance: 9.4
click at [492, 169] on input "checkbox" at bounding box center [498, 173] width 29 height 16
checkbox input "true"
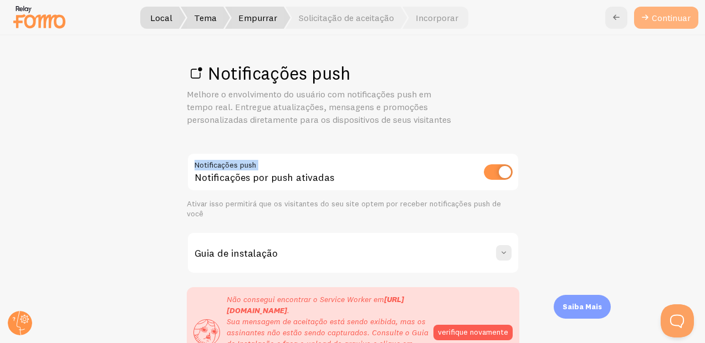
click at [683, 11] on link "Continuar" at bounding box center [666, 18] width 64 height 22
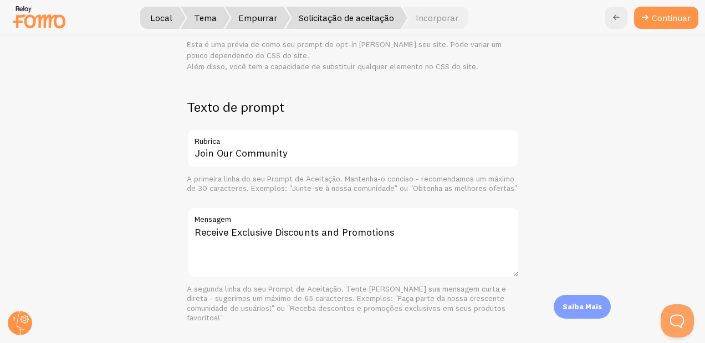
scroll to position [222, 0]
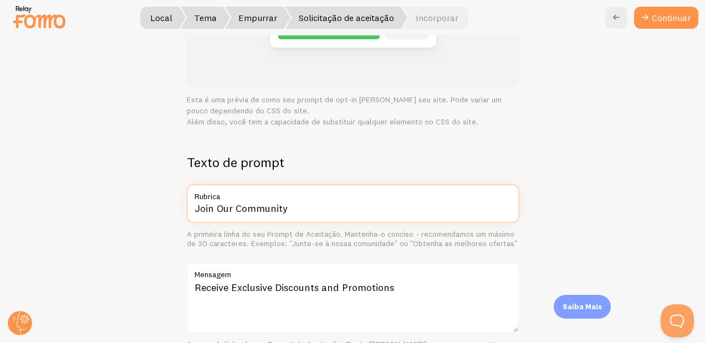
click at [259, 192] on input "Join Our Community" at bounding box center [353, 203] width 332 height 39
drag, startPoint x: 301, startPoint y: 196, endPoint x: 79, endPoint y: 186, distance: 221.8
click at [79, 186] on div "Solicitação de aceitação Personalize seu prompt de aceitação de notificação por…" at bounding box center [353, 189] width 704 height 308
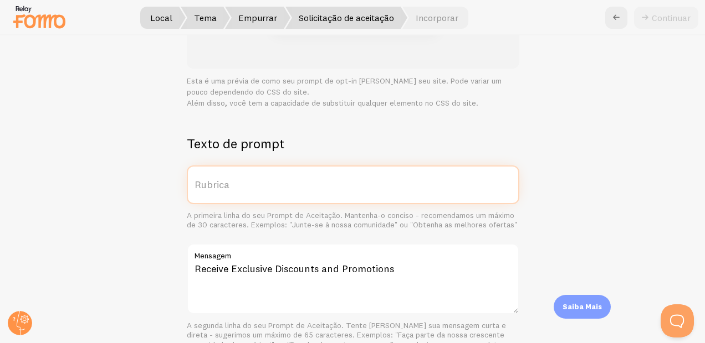
scroll to position [351, 0]
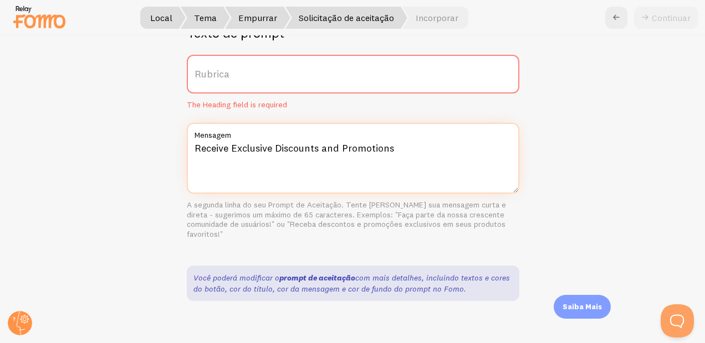
click at [289, 150] on textarea "Receive Exclusive Discounts and Promotions" at bounding box center [353, 158] width 332 height 71
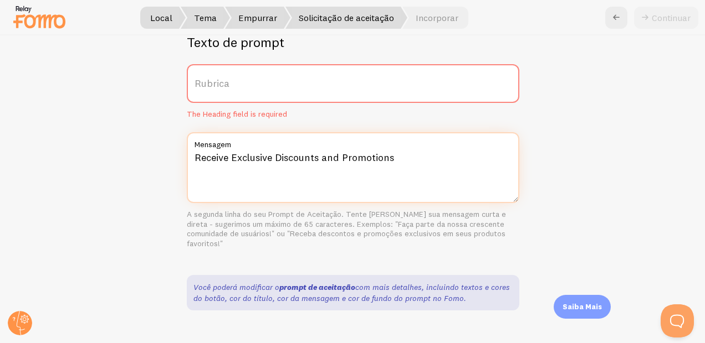
click at [289, 150] on textarea "Receive Exclusive Discounts and Promotions" at bounding box center [353, 167] width 332 height 71
click at [289, 151] on textarea "Receive Exclusive Discounts and Promotions" at bounding box center [353, 167] width 332 height 71
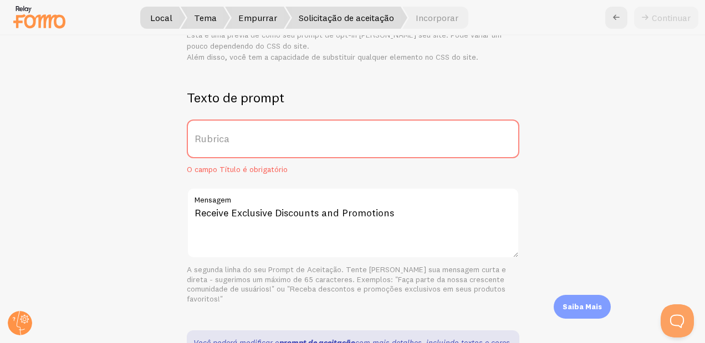
click at [224, 127] on label "Rubrica" at bounding box center [353, 139] width 332 height 39
click at [224, 127] on input "Rubrica" at bounding box center [353, 139] width 332 height 39
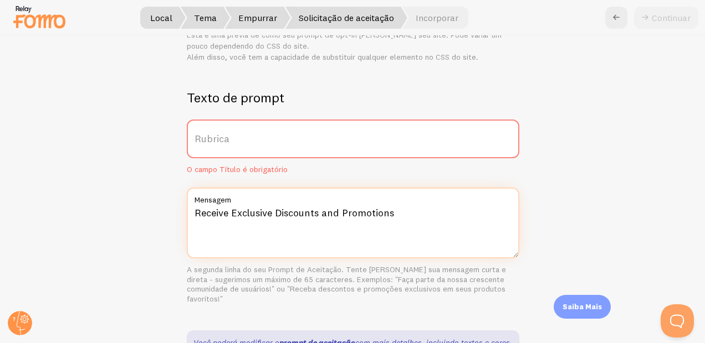
drag, startPoint x: 243, startPoint y: 201, endPoint x: 242, endPoint y: 164, distance: 36.6
click at [242, 192] on div "Receive Exclusive Discounts and Promotions Mensagem A segunda linha do seu Prom…" at bounding box center [353, 246] width 332 height 116
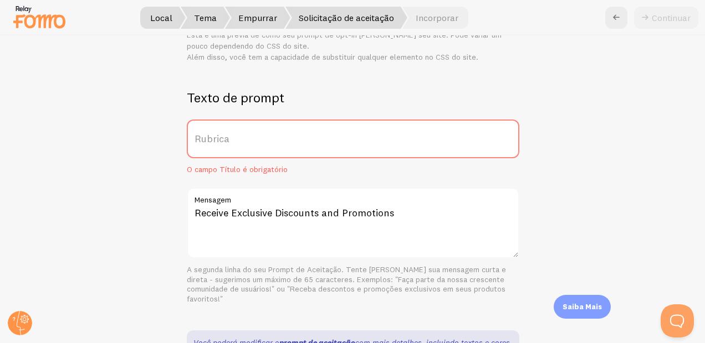
click at [242, 123] on label "Rubrica" at bounding box center [353, 139] width 332 height 39
click at [242, 123] on input "Rubrica" at bounding box center [353, 139] width 332 height 39
type input "m"
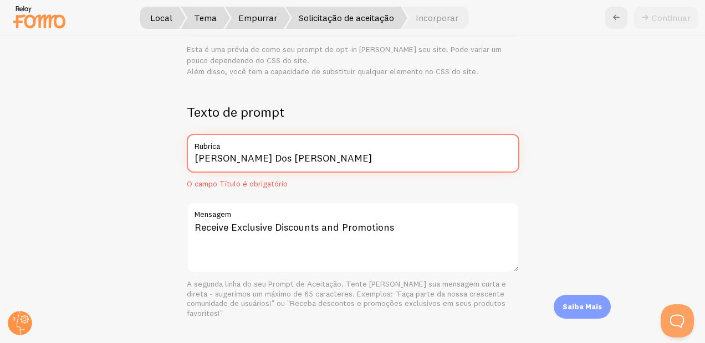
type input "[PERSON_NAME] Dos [PERSON_NAME]"
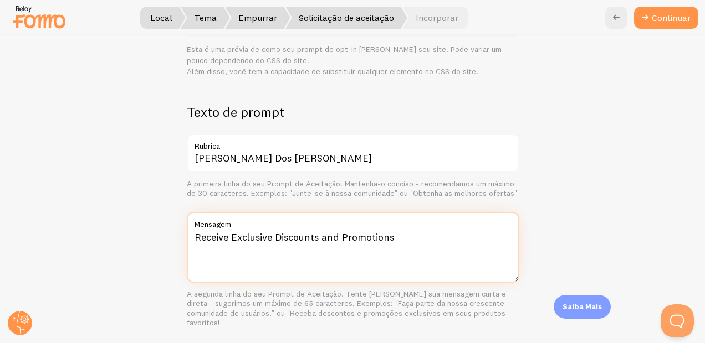
drag, startPoint x: 409, startPoint y: 211, endPoint x: 0, endPoint y: 176, distance: 410.3
click at [0, 176] on html "Local Tema Empurrar Solicitação de aceitação Incorporar Continuar Solicitação d…" at bounding box center [352, 171] width 705 height 343
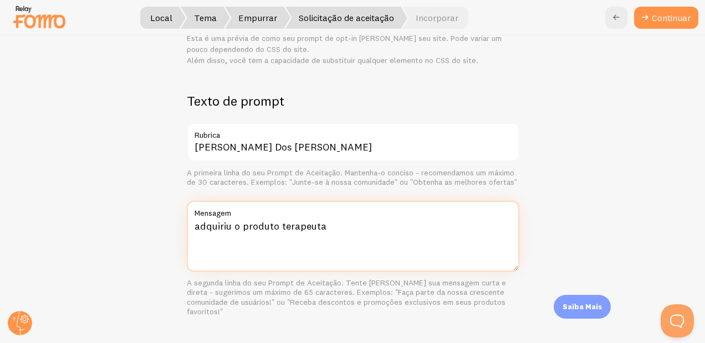
drag, startPoint x: 190, startPoint y: 209, endPoint x: 198, endPoint y: 208, distance: 7.8
click at [196, 209] on textarea "adquiriu o produto terapeuta" at bounding box center [353, 236] width 332 height 71
click at [198, 208] on textarea "adquiriu o produto terapeuta" at bounding box center [353, 236] width 332 height 71
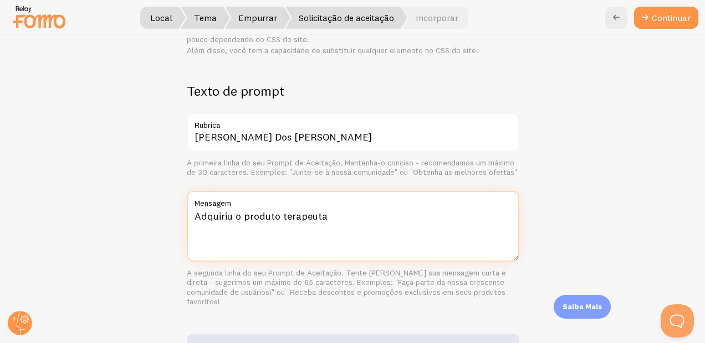
scroll to position [227, 0]
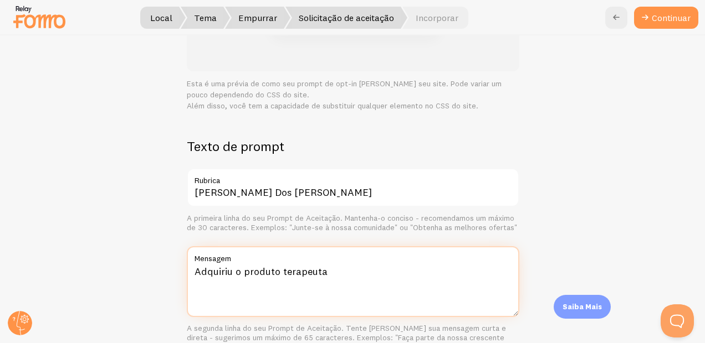
type textarea "Adquiriu o produto terapeuta"
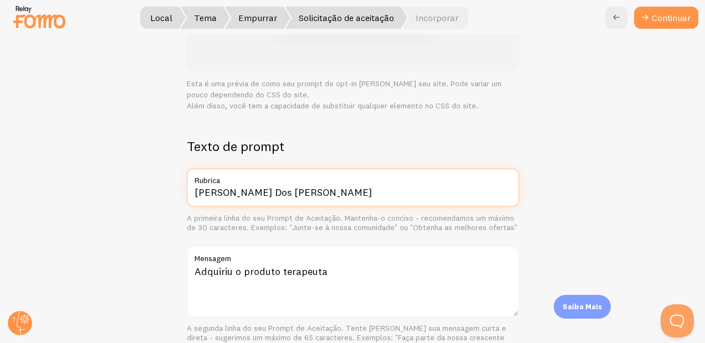
click at [316, 176] on input "[PERSON_NAME] Dos [PERSON_NAME]" at bounding box center [353, 187] width 332 height 39
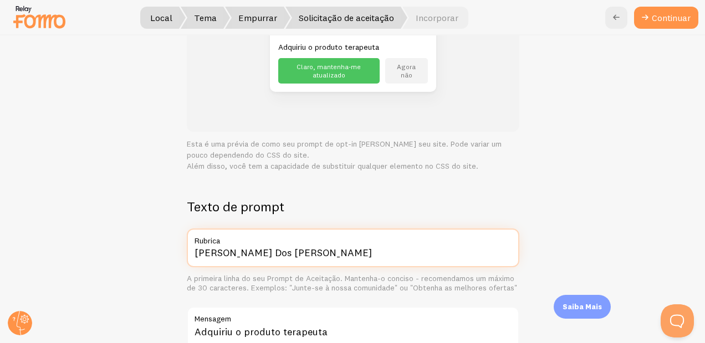
scroll to position [222, 0]
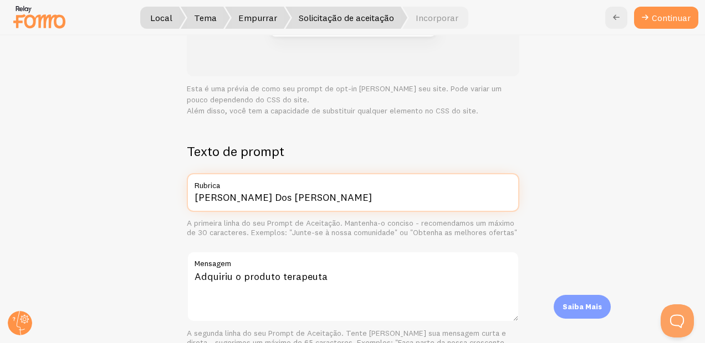
click at [634, 7] on button "Continuar" at bounding box center [666, 18] width 64 height 22
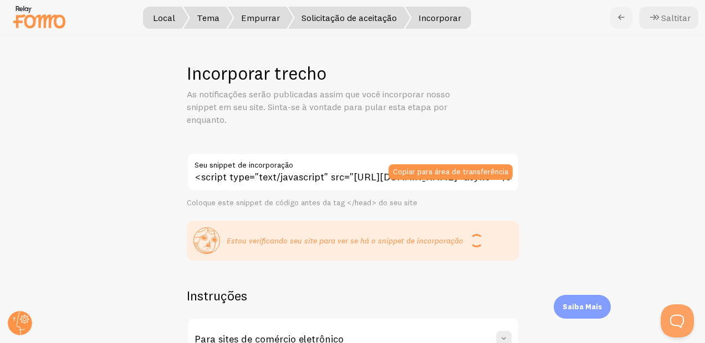
click at [617, 13] on icon at bounding box center [620, 17] width 13 height 13
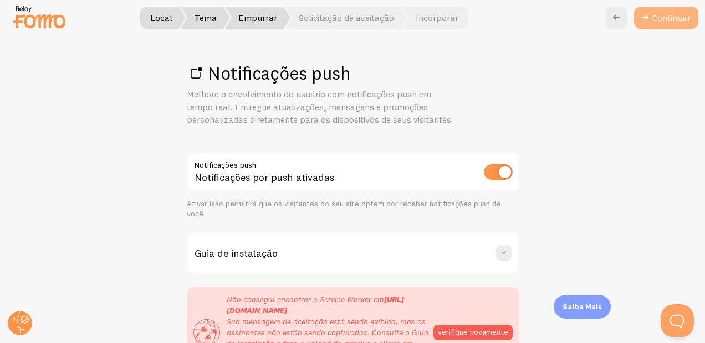
click at [658, 17] on font "Continuar" at bounding box center [670, 17] width 39 height 7
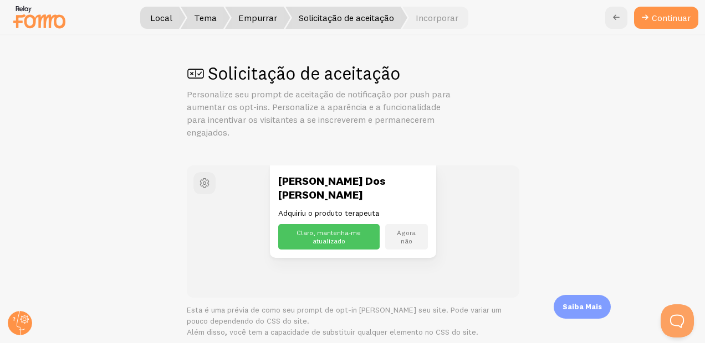
click at [676, 31] on div at bounding box center [352, 17] width 705 height 35
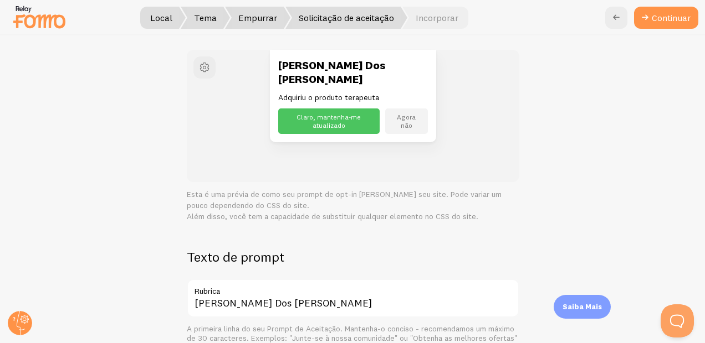
scroll to position [171, 0]
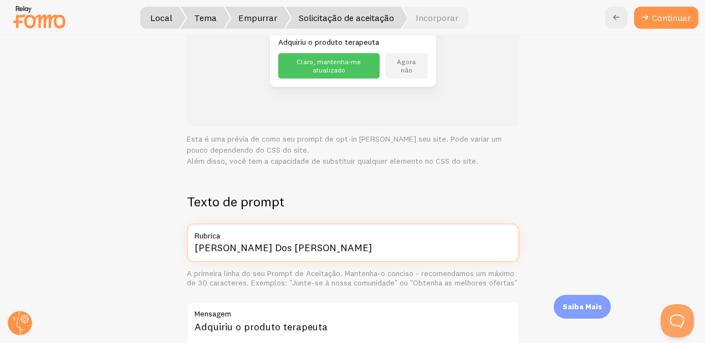
click at [287, 240] on input "[PERSON_NAME] Dos [PERSON_NAME]" at bounding box center [353, 243] width 332 height 39
click at [634, 7] on button "Continuar" at bounding box center [666, 18] width 64 height 22
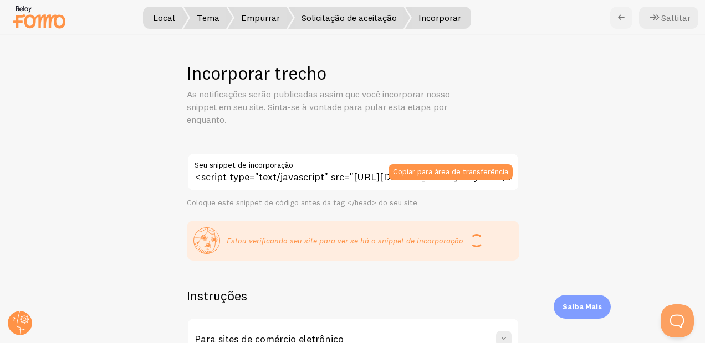
click at [625, 17] on icon at bounding box center [620, 17] width 13 height 13
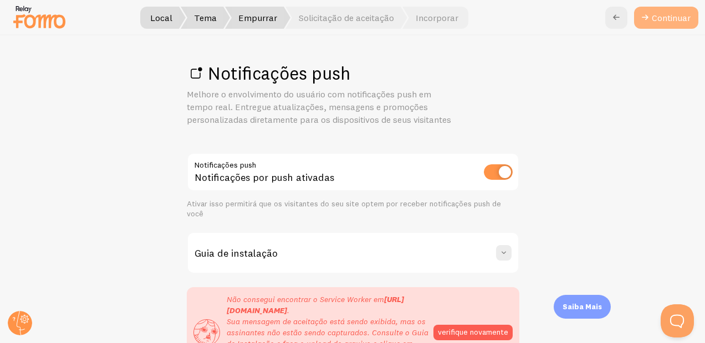
click at [680, 24] on link "Continuar" at bounding box center [666, 18] width 64 height 22
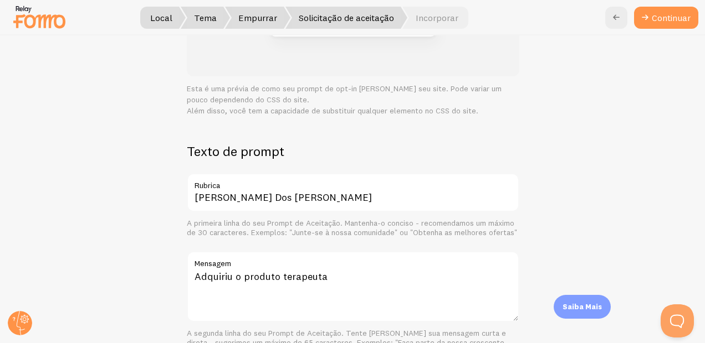
scroll to position [277, 0]
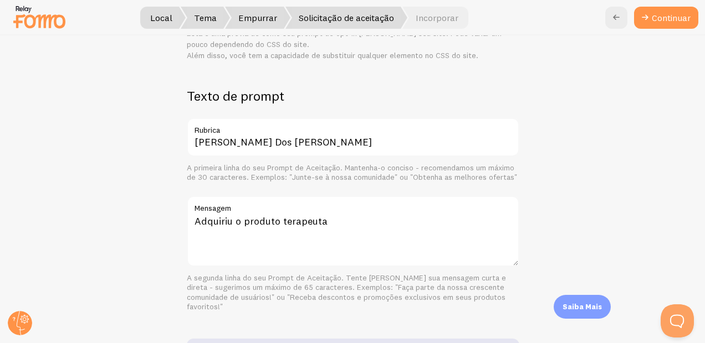
click at [302, 122] on div "[PERSON_NAME] Dos [PERSON_NAME] Rubrica" at bounding box center [353, 137] width 332 height 39
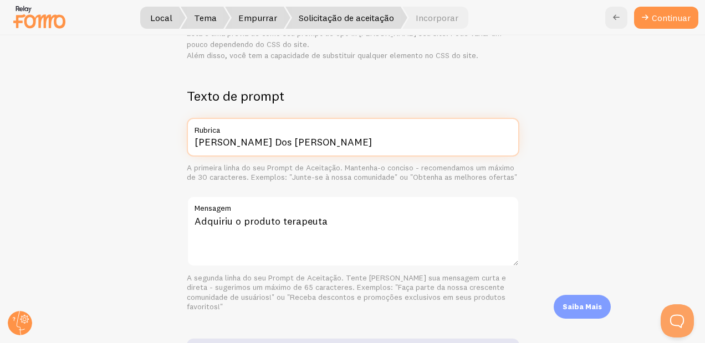
click at [302, 125] on input "[PERSON_NAME] Dos [PERSON_NAME]" at bounding box center [353, 137] width 332 height 39
click at [634, 7] on button "Continuar" at bounding box center [666, 18] width 64 height 22
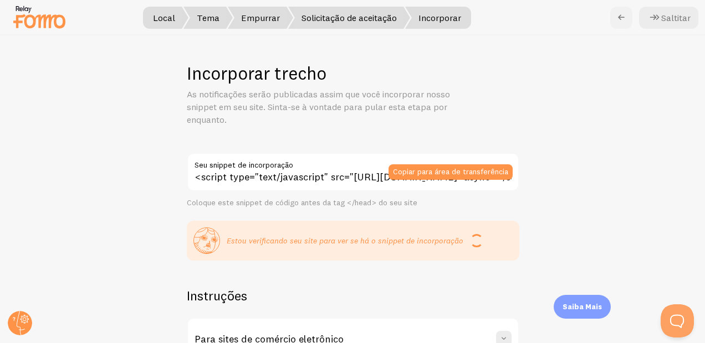
click at [614, 14] on link at bounding box center [621, 18] width 22 height 22
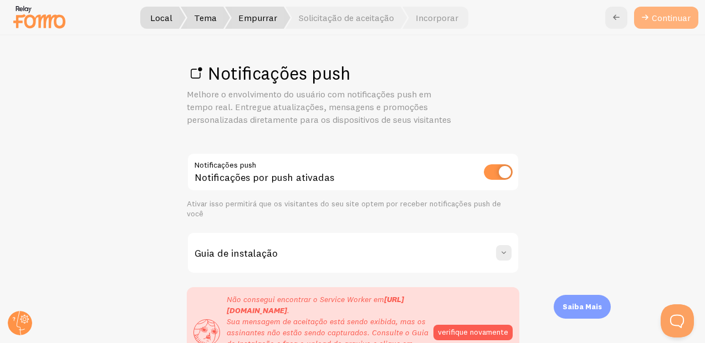
click at [665, 21] on font "Continuar" at bounding box center [670, 17] width 39 height 7
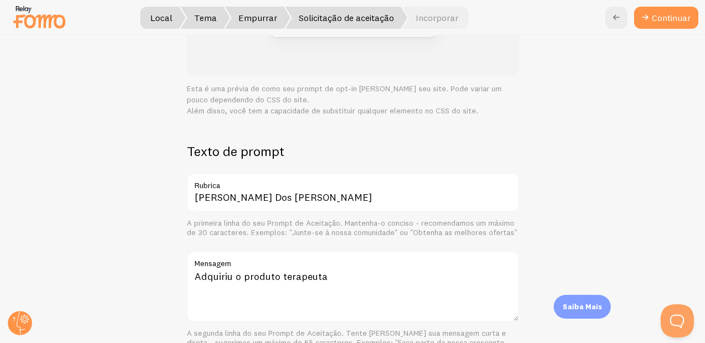
scroll to position [277, 0]
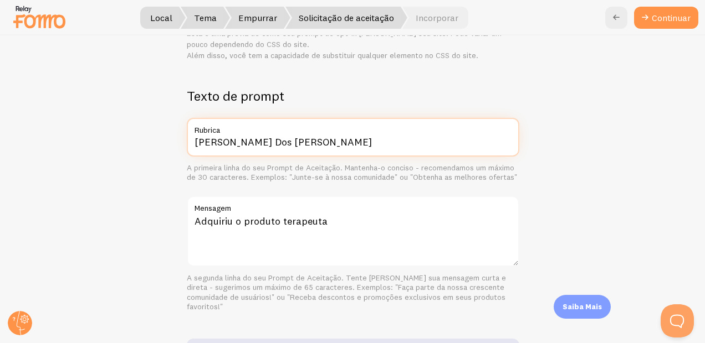
drag, startPoint x: 288, startPoint y: 131, endPoint x: 33, endPoint y: 110, distance: 256.2
click at [29, 110] on div "Solicitação de aceitação Personalize seu prompt de aceitação de notificação por…" at bounding box center [353, 189] width 704 height 308
paste input "[PERSON_NAME] [PERSON_NAME] [PERSON_NAME]"
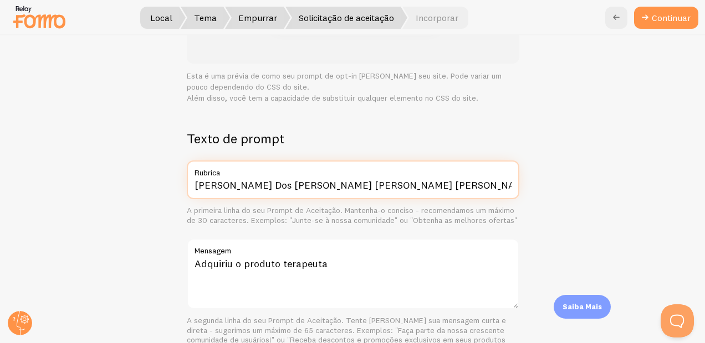
scroll to position [306, 0]
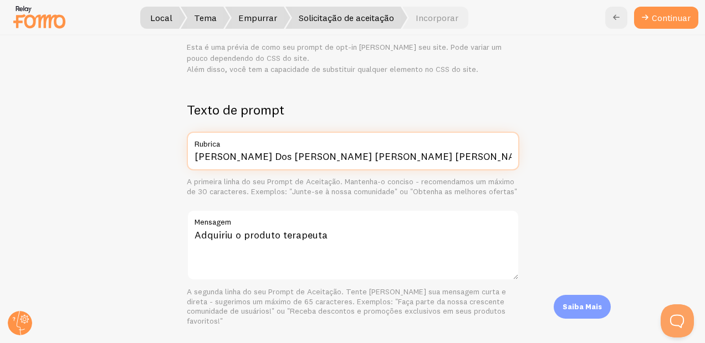
click at [265, 132] on input "[PERSON_NAME] Dos [PERSON_NAME] [PERSON_NAME] [PERSON_NAME] [PERSON_NAME]" at bounding box center [353, 151] width 332 height 39
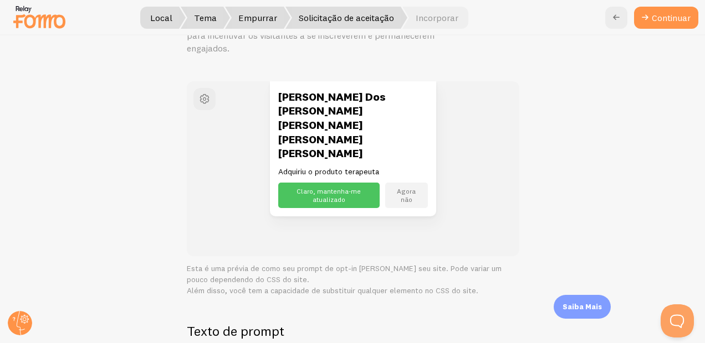
scroll to position [250, 0]
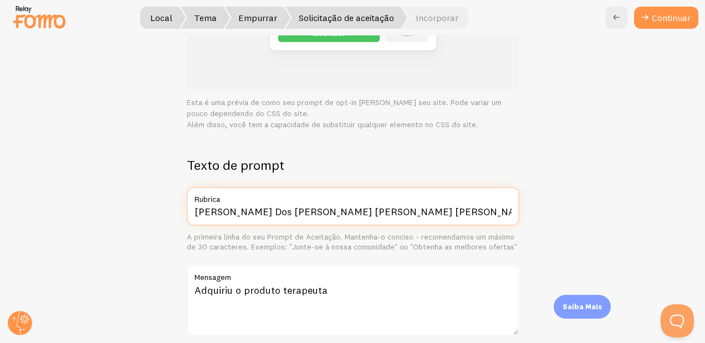
click at [271, 188] on input "[PERSON_NAME] Dos [PERSON_NAME] [PERSON_NAME] [PERSON_NAME] [PERSON_NAME]" at bounding box center [353, 206] width 332 height 39
click at [269, 188] on input "[PERSON_NAME] Dos [PERSON_NAME] [PERSON_NAME] [PERSON_NAME] [PERSON_NAME]" at bounding box center [353, 206] width 332 height 39
click at [269, 189] on input "[PERSON_NAME] Dos [PERSON_NAME] [PERSON_NAME] [PERSON_NAME] [PERSON_NAME]" at bounding box center [353, 206] width 332 height 39
click at [267, 189] on input "[PERSON_NAME] Dos [PERSON_NAME] [PERSON_NAME] [PERSON_NAME] [PERSON_NAME]" at bounding box center [353, 206] width 332 height 39
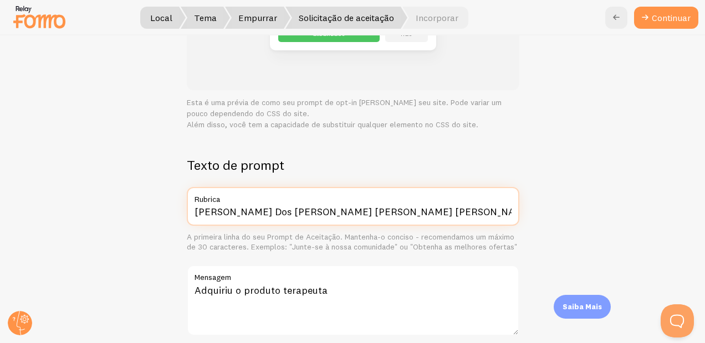
scroll to position [306, 0]
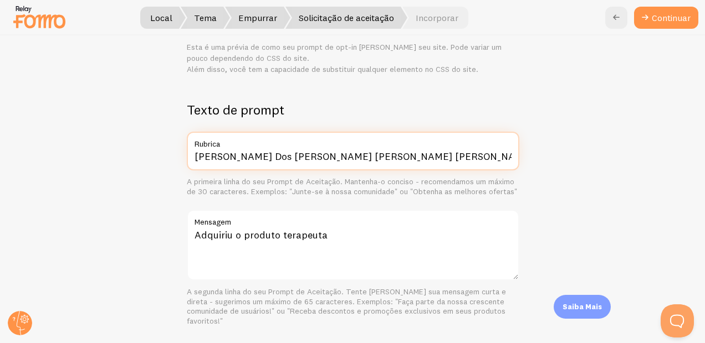
click at [268, 134] on input "[PERSON_NAME] Dos [PERSON_NAME] [PERSON_NAME] [PERSON_NAME] [PERSON_NAME]" at bounding box center [353, 151] width 332 height 39
type input "[PERSON_NAME] Dos [PERSON_NAME] [PERSON_NAME] [PERSON_NAME] [PERSON_NAME]"
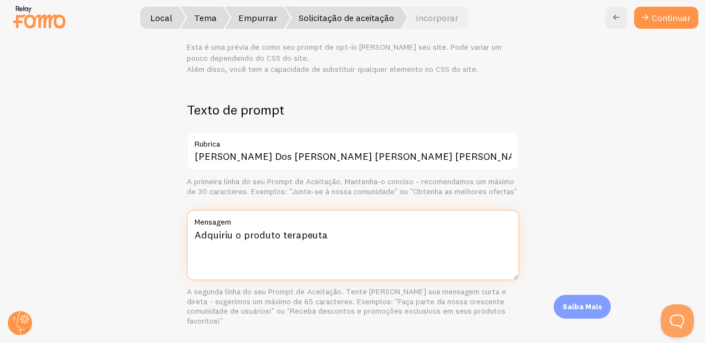
click at [357, 215] on textarea "Adquiriu o produto terapeuta" at bounding box center [353, 245] width 332 height 71
click at [317, 226] on textarea "Adquiriu o produto terapeuta" at bounding box center [353, 245] width 332 height 71
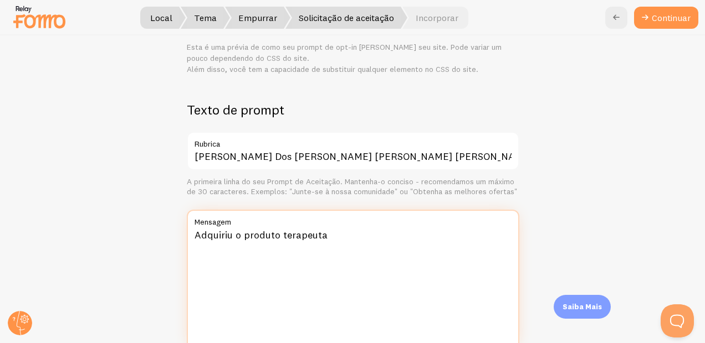
type textarea "Adquiriu o produto terapeuta"
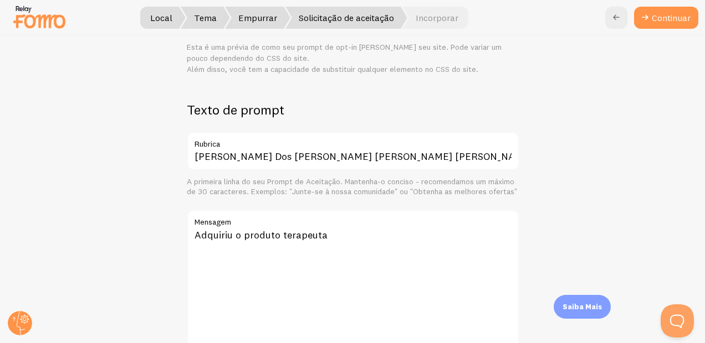
click at [489, 132] on label "Rubrica" at bounding box center [353, 141] width 332 height 19
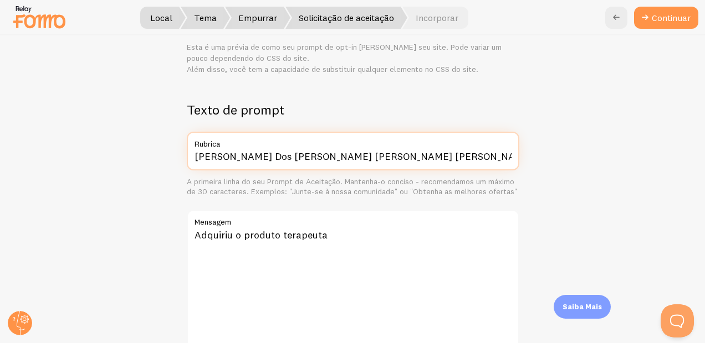
click at [489, 132] on input "[PERSON_NAME] Dos [PERSON_NAME] [PERSON_NAME] [PERSON_NAME] [PERSON_NAME]" at bounding box center [353, 151] width 332 height 39
click at [468, 132] on input "[PERSON_NAME] Dos [PERSON_NAME] [PERSON_NAME] [PERSON_NAME] [PERSON_NAME]" at bounding box center [353, 151] width 332 height 39
click at [475, 132] on input "[PERSON_NAME] Dos [PERSON_NAME] [PERSON_NAME] [PERSON_NAME] [PERSON_NAME]" at bounding box center [353, 151] width 332 height 39
drag, startPoint x: 485, startPoint y: 126, endPoint x: 89, endPoint y: 163, distance: 398.3
click at [89, 163] on div "Solicitação de aceitação Personalize seu prompt de aceitação de notificação por…" at bounding box center [353, 189] width 704 height 308
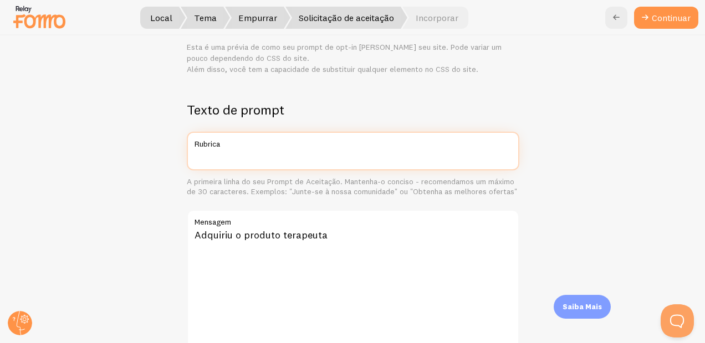
scroll to position [277, 0]
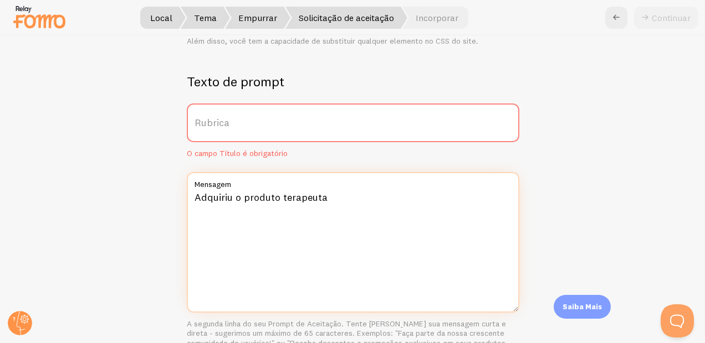
drag, startPoint x: 338, startPoint y: 205, endPoint x: 54, endPoint y: 165, distance: 287.6
click at [54, 165] on div "Solicitação de aceitação Personalize seu prompt de aceitação de notificação por…" at bounding box center [353, 189] width 704 height 308
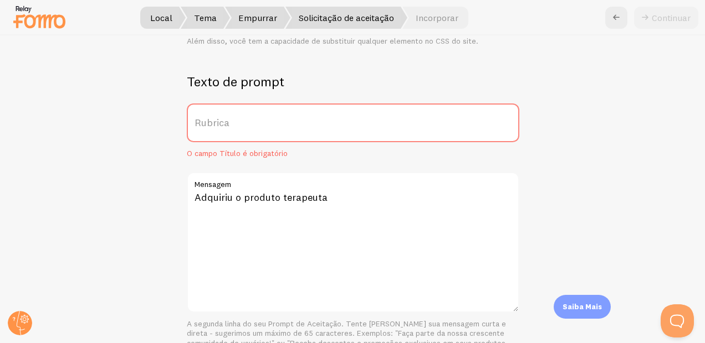
click at [322, 117] on label "Rubrica" at bounding box center [353, 123] width 332 height 39
click at [322, 117] on input "Rubrica" at bounding box center [353, 123] width 332 height 39
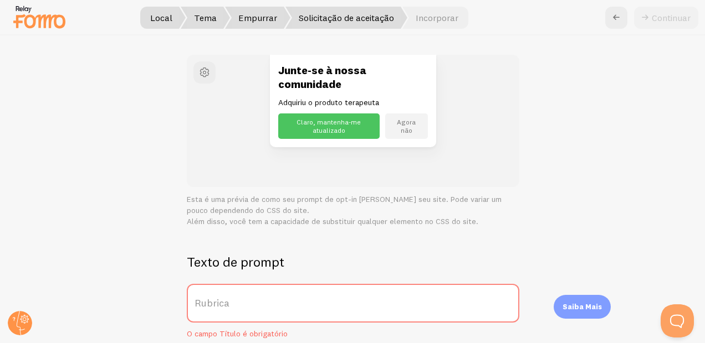
click at [366, 186] on div "Junte-se à nossa comunidade Adquiriu o produto terapeuta Claro, mantenha-me atu…" at bounding box center [353, 121] width 332 height 132
click at [366, 206] on p "Esta é uma prévia de como seu prompt de opt-in [PERSON_NAME] seu site. Pode var…" at bounding box center [353, 210] width 332 height 33
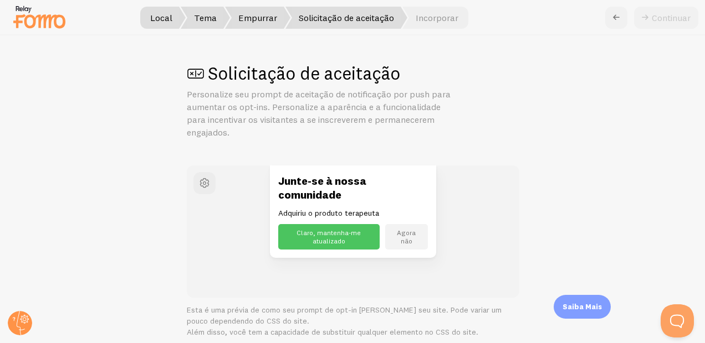
click at [613, 17] on icon at bounding box center [615, 17] width 13 height 13
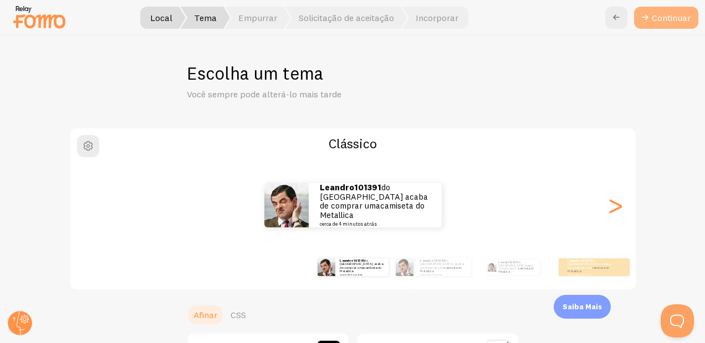
click at [672, 16] on font "Continuar" at bounding box center [670, 17] width 39 height 7
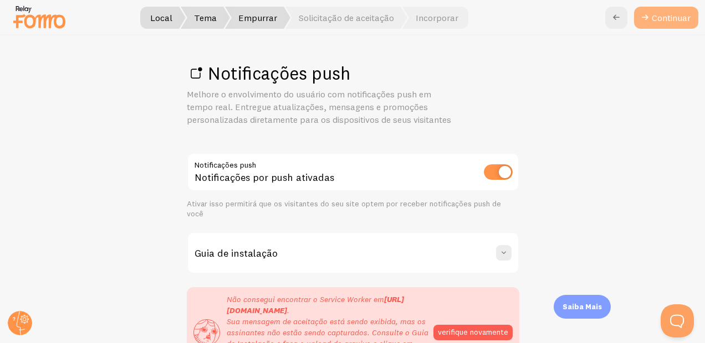
click at [670, 21] on font "Continuar" at bounding box center [670, 17] width 39 height 7
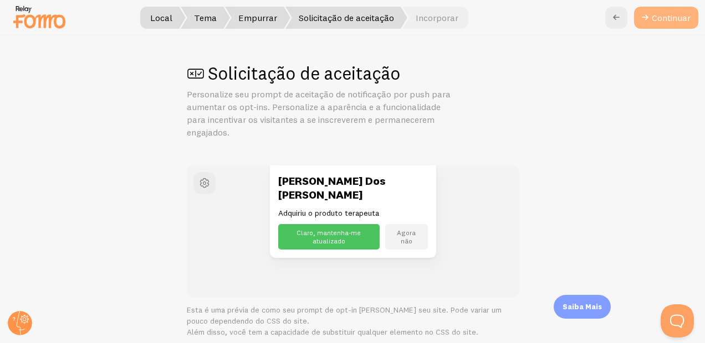
click at [669, 25] on button "Continuar" at bounding box center [666, 18] width 64 height 22
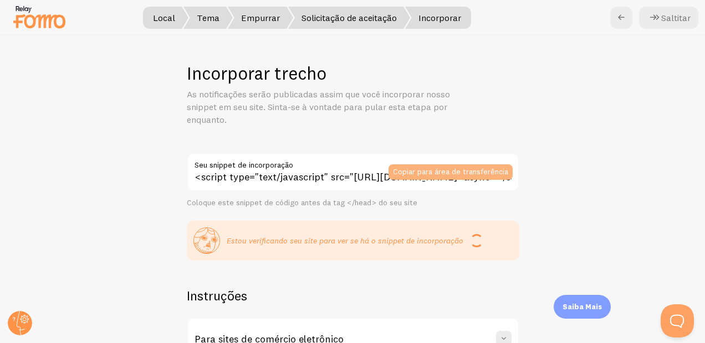
click at [450, 165] on button "Copiar para área de transferência" at bounding box center [450, 173] width 124 height 16
